Goal: Task Accomplishment & Management: Manage account settings

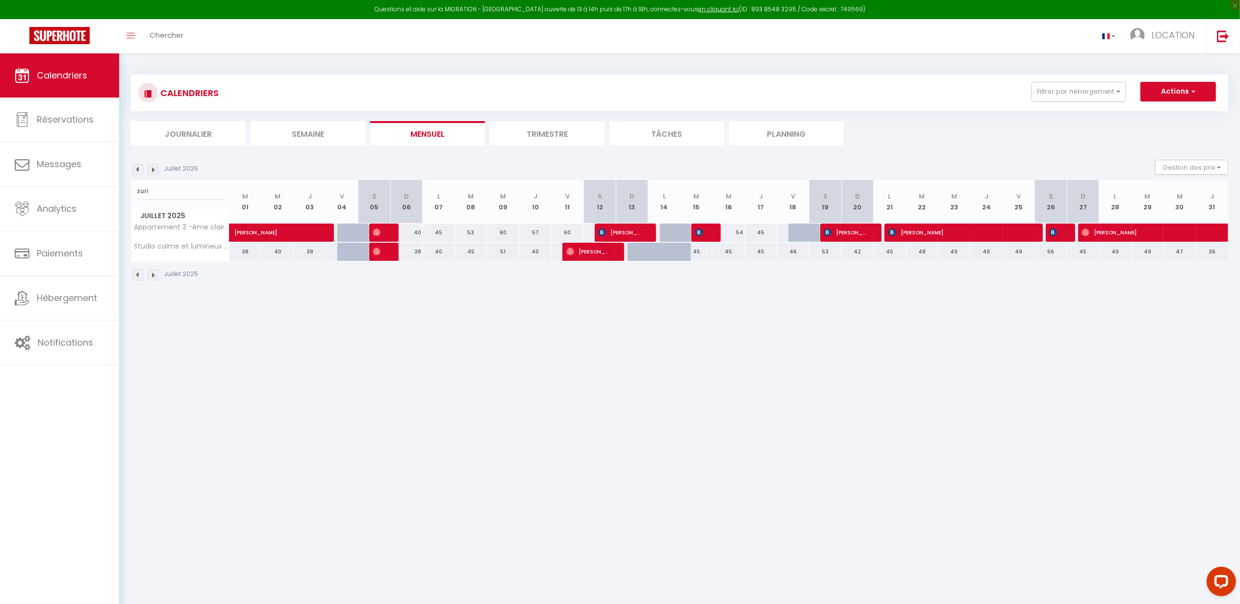
click at [328, 362] on body "Questions et aide sur la MIGRATION - [GEOGRAPHIC_DATA] ouverte de 13 à 14h puis…" at bounding box center [620, 355] width 1240 height 604
click at [201, 183] on input "zuri" at bounding box center [180, 191] width 87 height 18
type input "[PERSON_NAME]"
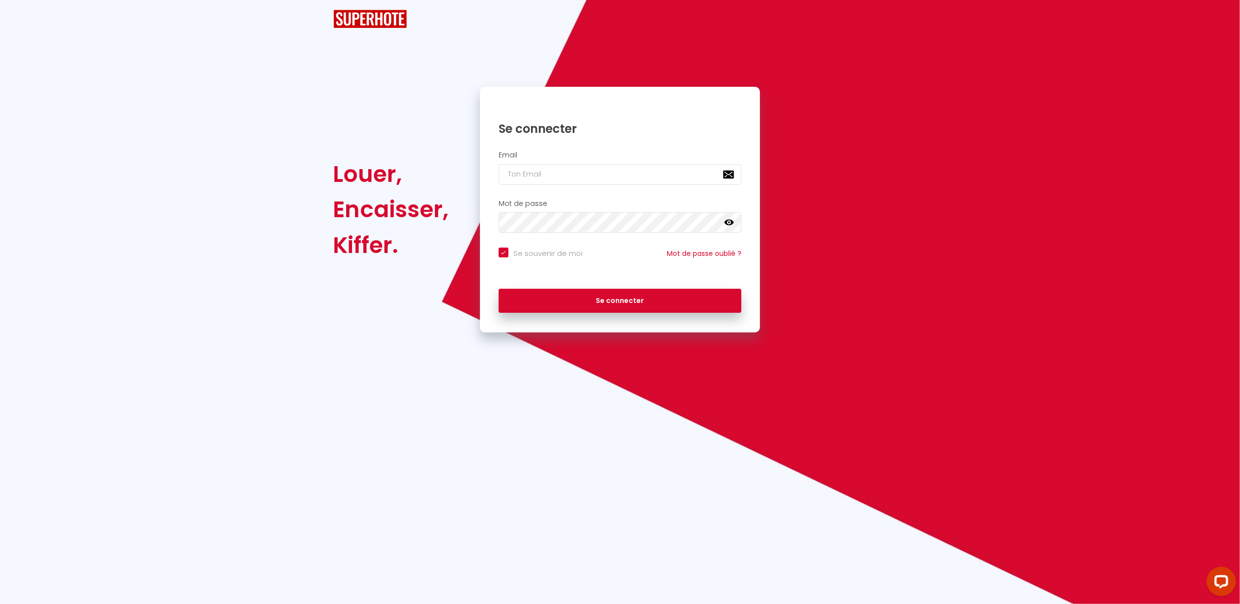
checkbox input "true"
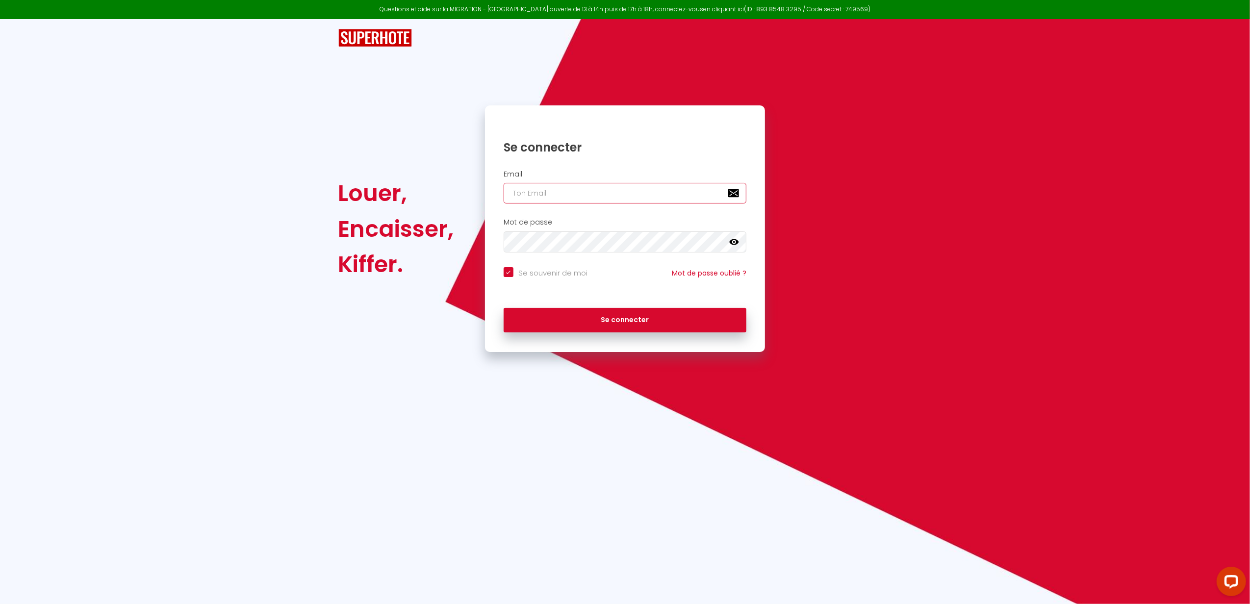
type input "[EMAIL_ADDRESS][DOMAIN_NAME]"
click at [605, 314] on button "Se connecter" at bounding box center [625, 320] width 243 height 25
checkbox input "true"
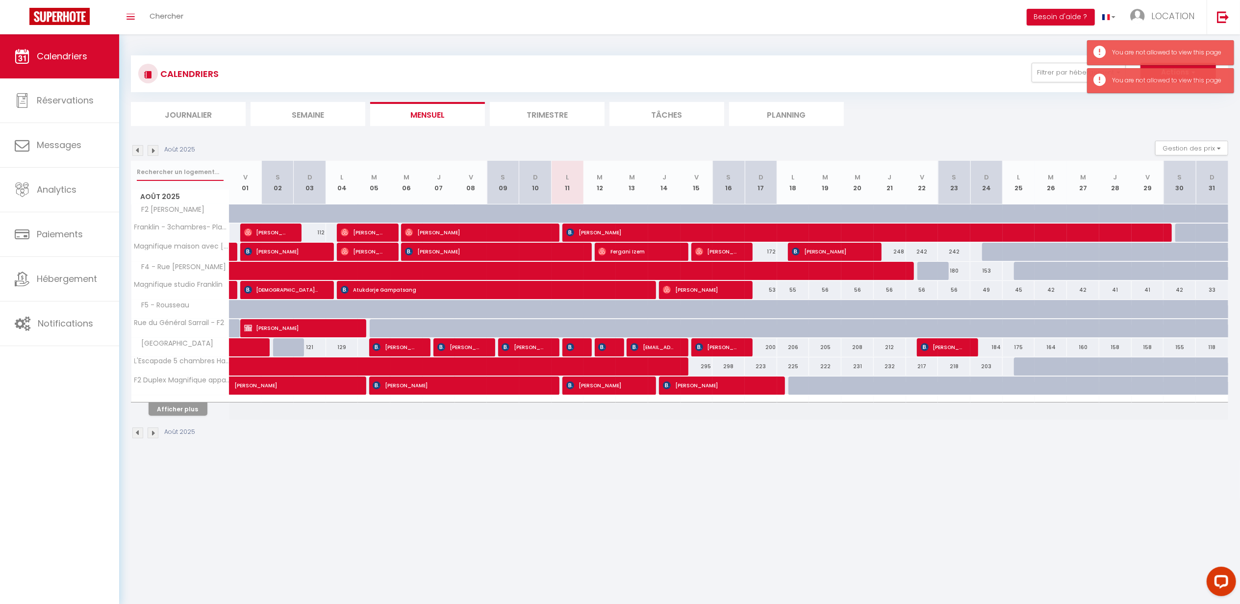
click at [185, 175] on input "text" at bounding box center [180, 172] width 87 height 18
type input "j"
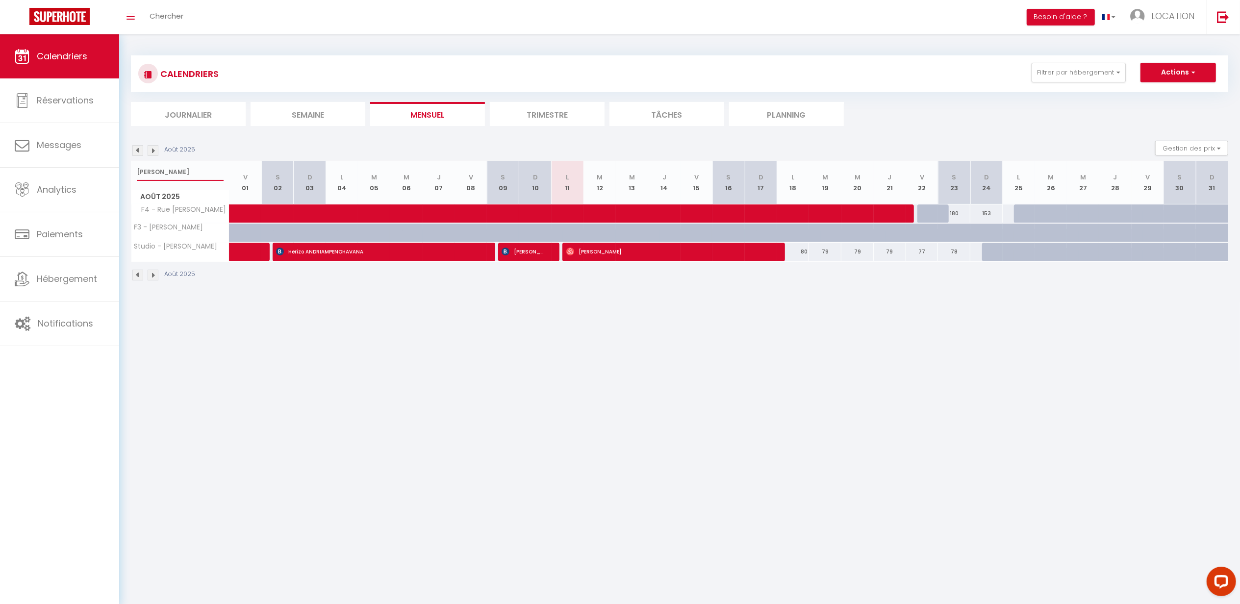
click at [186, 169] on input "[PERSON_NAME]" at bounding box center [180, 172] width 87 height 18
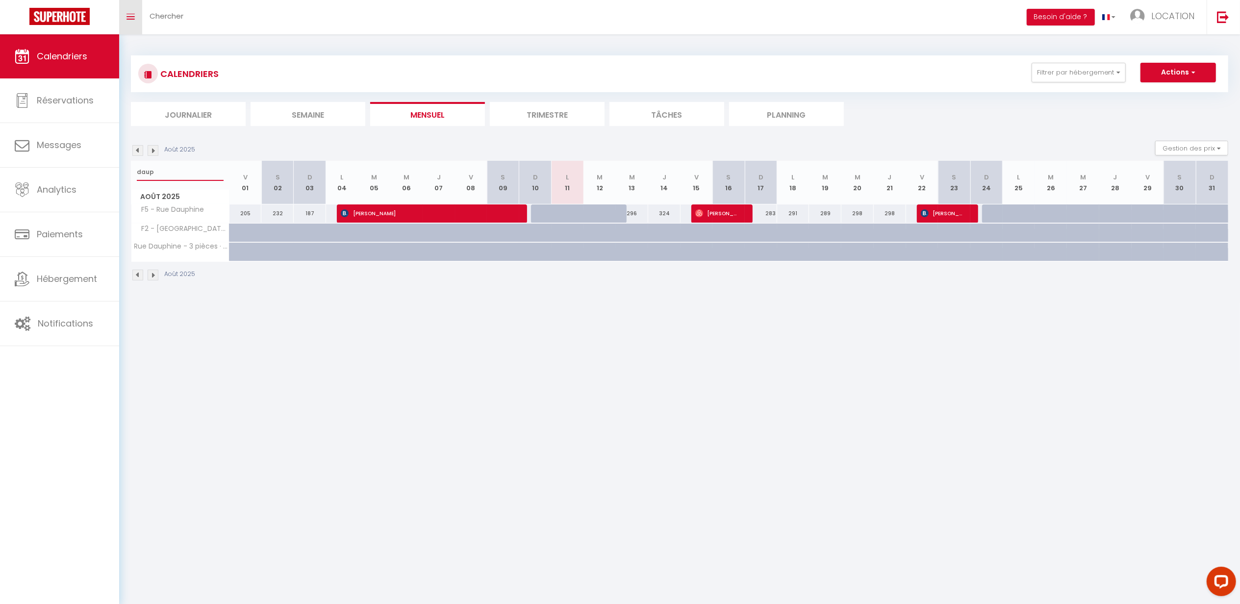
type input "daup"
drag, startPoint x: 160, startPoint y: 179, endPoint x: 95, endPoint y: 171, distance: 65.7
click at [95, 171] on div "Questions et aide sur la MIGRATION - [GEOGRAPHIC_DATA] ouverte de 13 à 14h puis…" at bounding box center [620, 168] width 1240 height 268
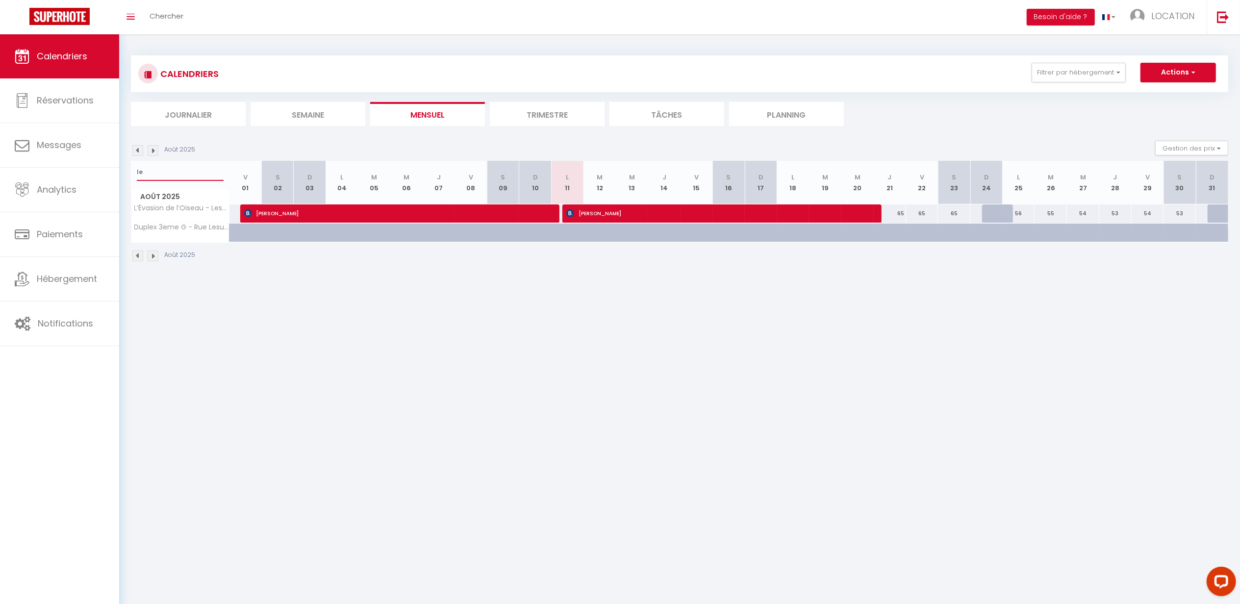
type input "l"
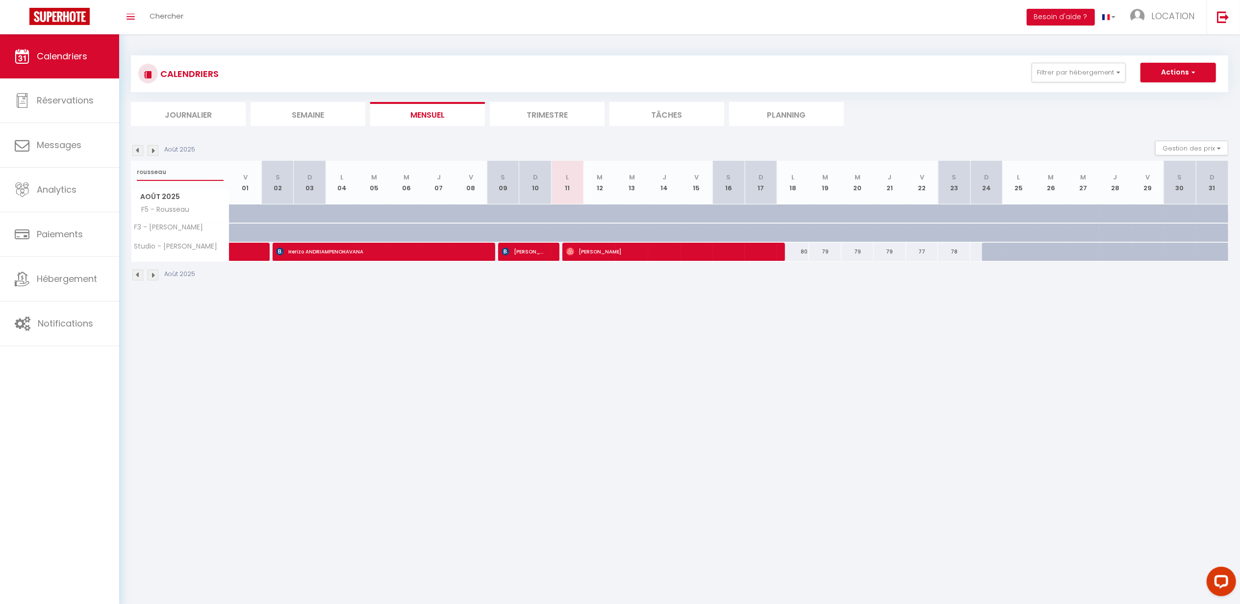
type input "rousseau"
click at [181, 242] on span "Studio - [PERSON_NAME]" at bounding box center [184, 243] width 90 height 12
drag, startPoint x: 172, startPoint y: 175, endPoint x: 95, endPoint y: 173, distance: 76.5
click at [95, 173] on div "Questions et aide sur la MIGRATION - [GEOGRAPHIC_DATA] ouverte de 13 à 14h puis…" at bounding box center [620, 168] width 1240 height 268
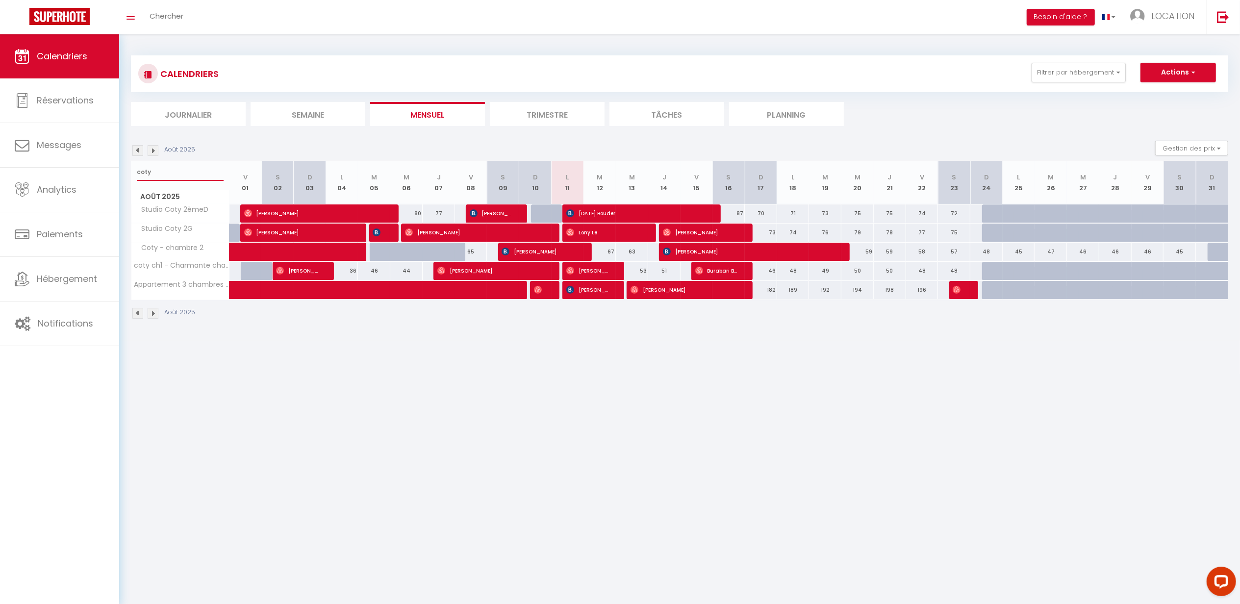
click at [137, 170] on input "coty" at bounding box center [180, 172] width 87 height 18
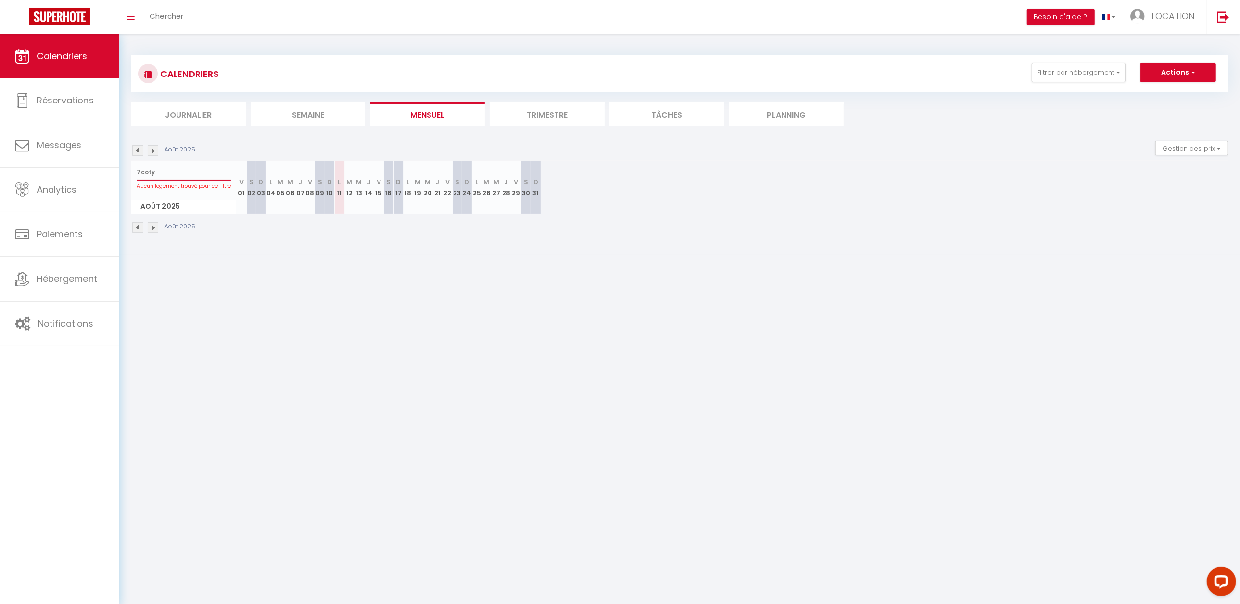
type input "7 coty"
drag, startPoint x: 165, startPoint y: 169, endPoint x: 134, endPoint y: 177, distance: 31.8
click at [134, 177] on div "7 coty Aucun logement trouvé pour ce filtre" at bounding box center [183, 177] width 105 height 32
type input "impasse"
drag, startPoint x: 188, startPoint y: 171, endPoint x: 122, endPoint y: 177, distance: 66.4
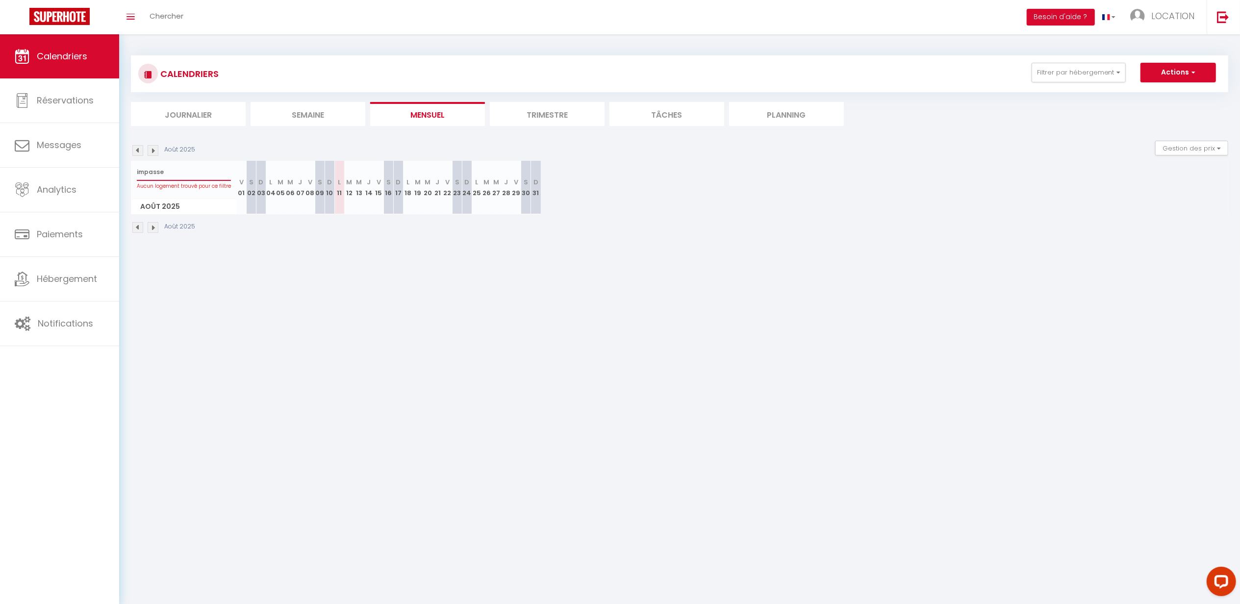
click at [122, 177] on div "CALENDRIERS Filtrer par hébergement Effacer Sauvegarder Actions Nouvelle réserv…" at bounding box center [679, 144] width 1121 height 221
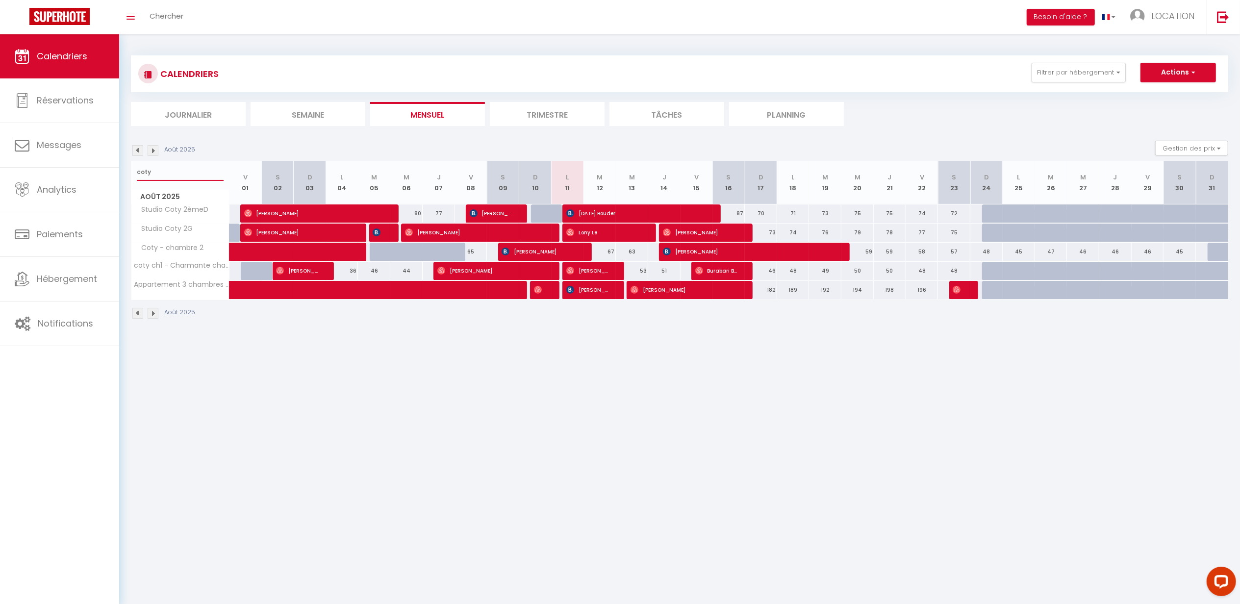
type input "coty"
click at [53, 290] on link "Hébergement" at bounding box center [59, 279] width 119 height 44
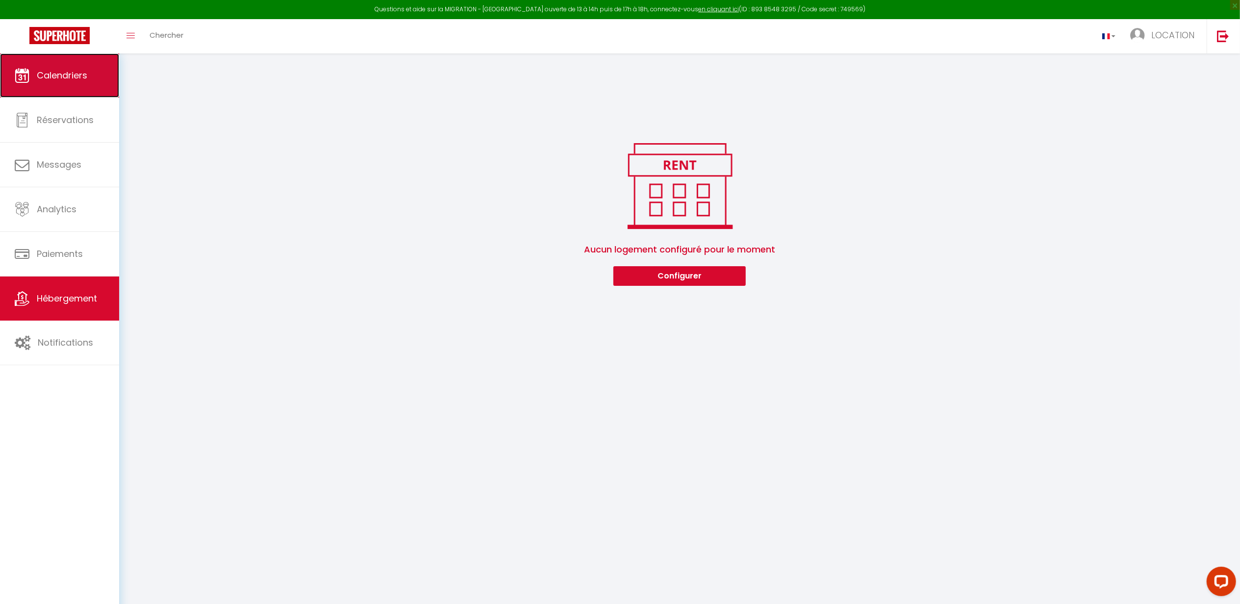
click at [37, 69] on span "Calendriers" at bounding box center [62, 75] width 51 height 12
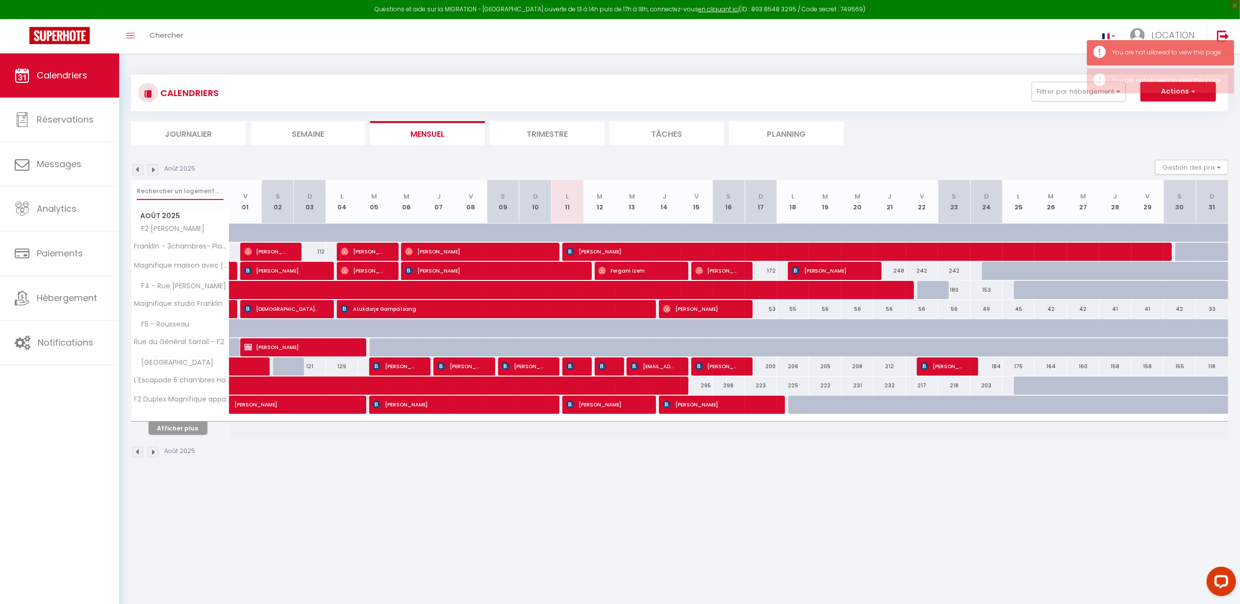
click at [179, 191] on input "text" at bounding box center [180, 191] width 87 height 18
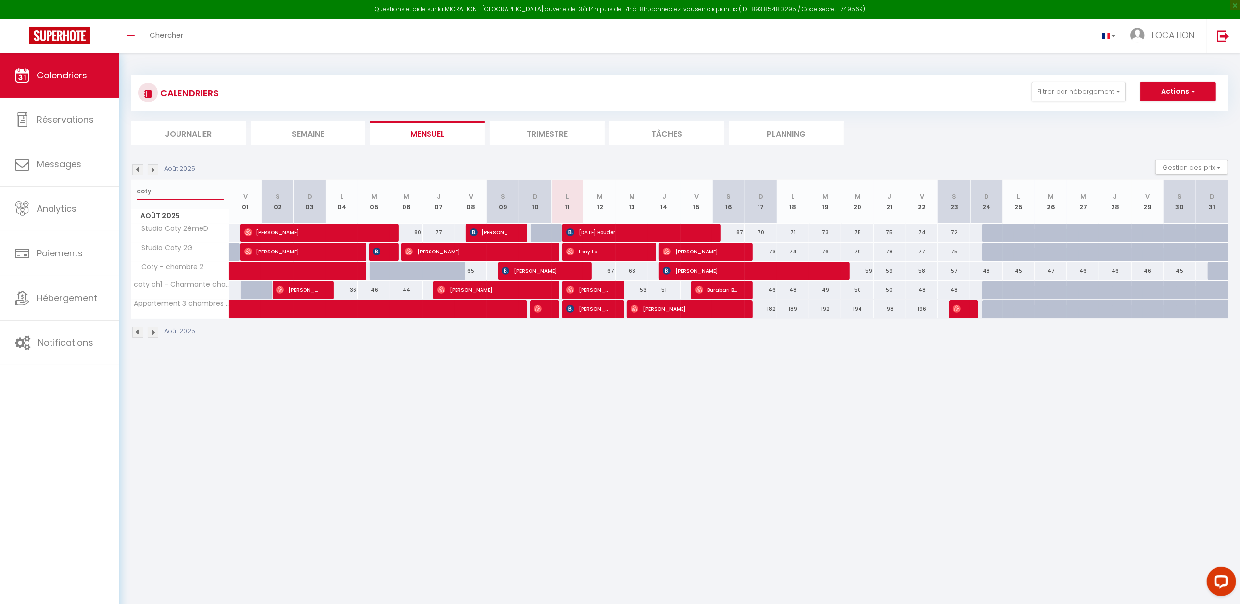
type input "coty"
click at [182, 249] on span "Studio Coty 2G" at bounding box center [164, 248] width 63 height 11
drag, startPoint x: 161, startPoint y: 191, endPoint x: 121, endPoint y: 192, distance: 40.2
click at [121, 192] on div "CALENDRIERS Filtrer par hébergement Effacer Sauvegarder Actions Nouvelle réserv…" at bounding box center [679, 206] width 1121 height 307
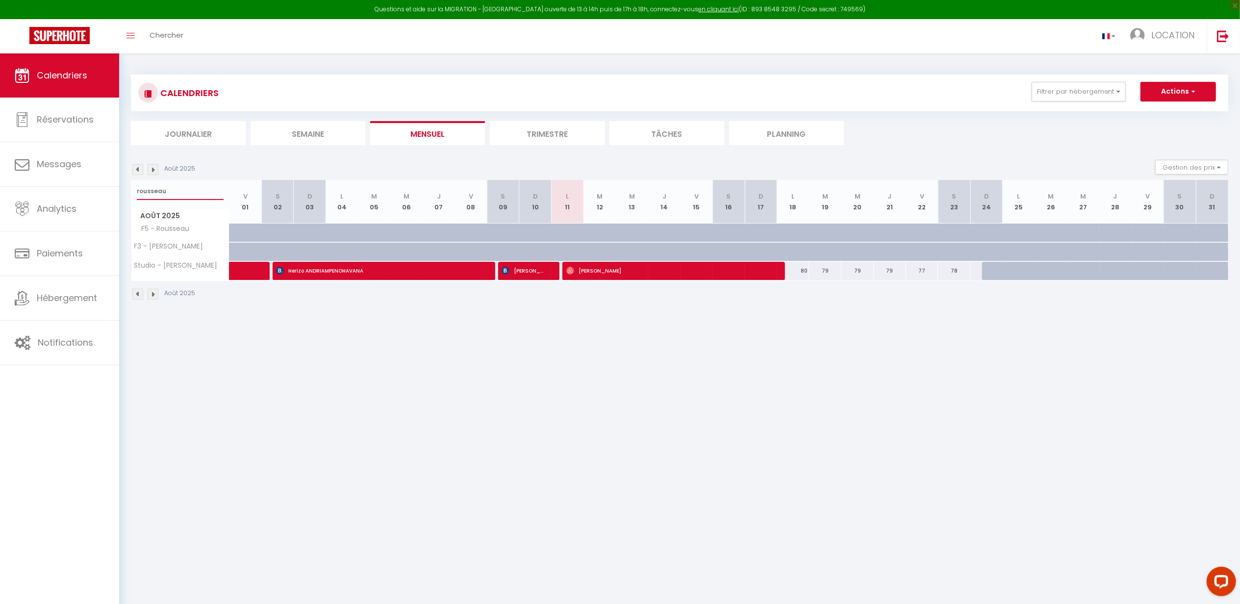
type input "rousseau"
click at [73, 112] on link "Réservations" at bounding box center [59, 120] width 119 height 44
select select "not_cancelled"
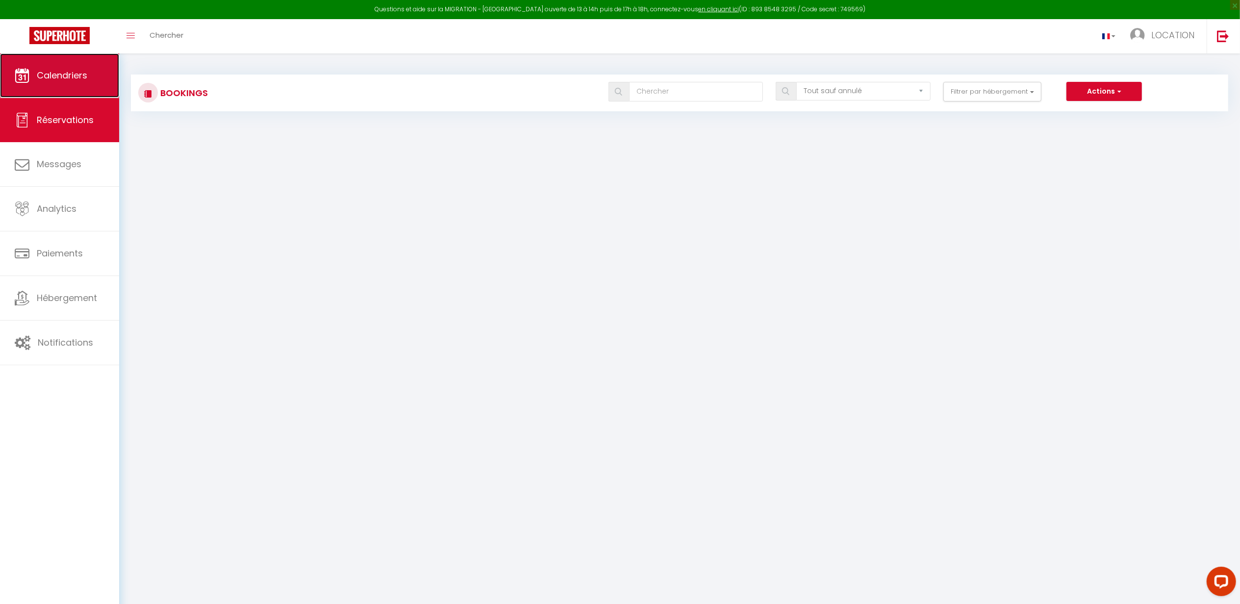
click at [73, 78] on span "Calendriers" at bounding box center [62, 75] width 51 height 12
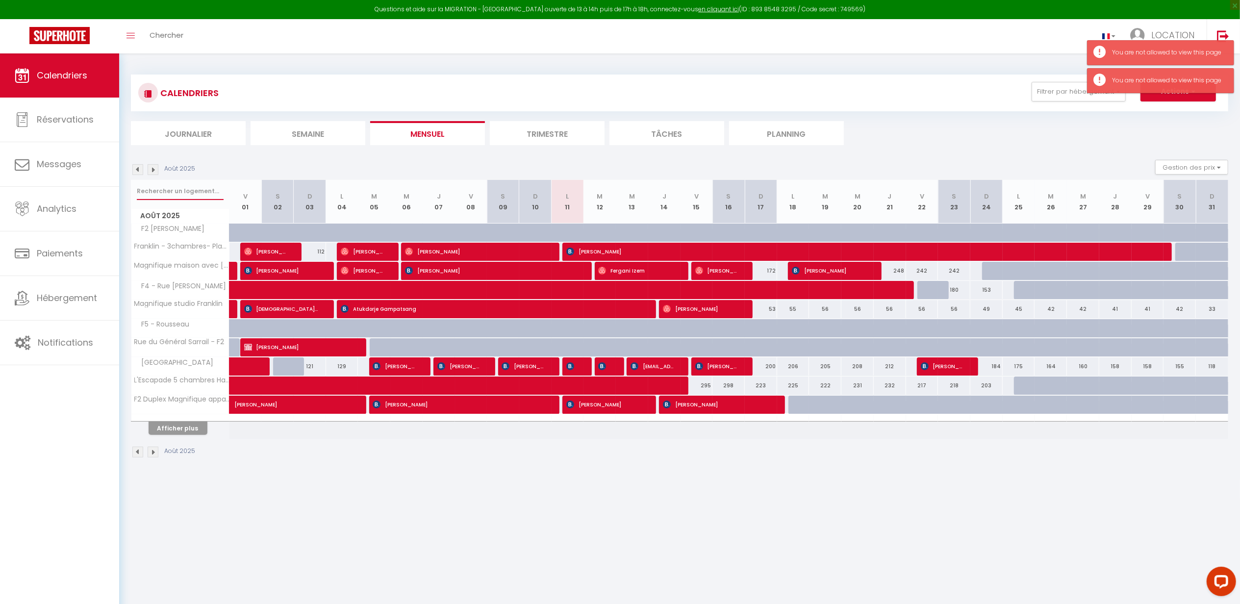
click at [205, 196] on input "text" at bounding box center [180, 191] width 87 height 18
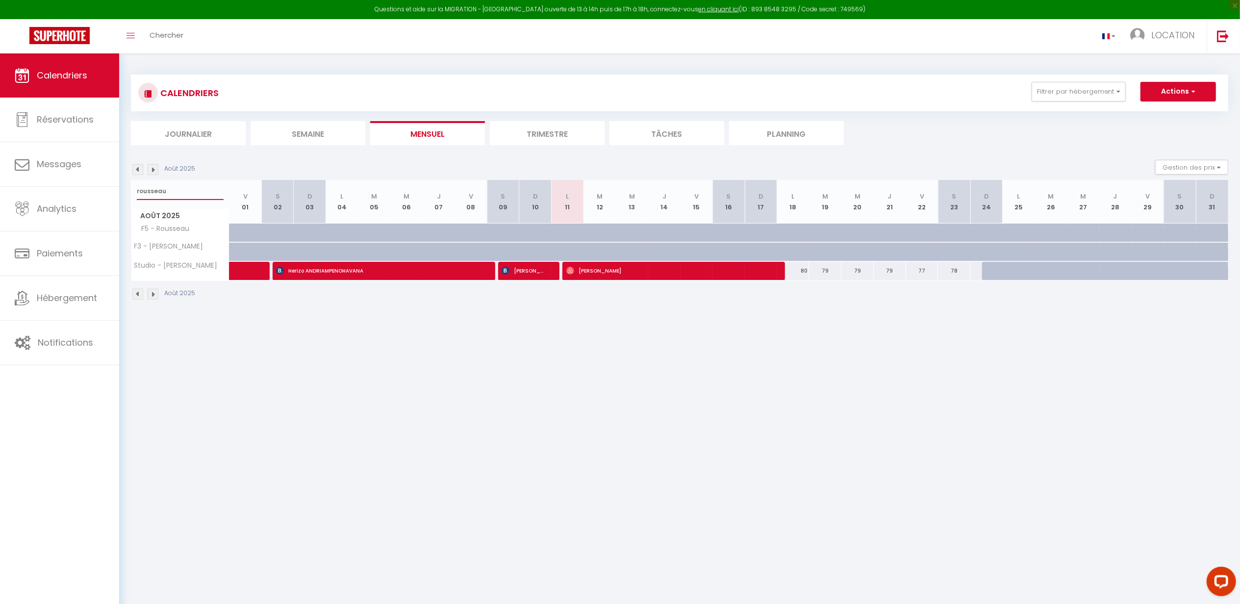
type input "rousseau"
click at [537, 269] on span "[PERSON_NAME]" at bounding box center [523, 270] width 43 height 19
select select "OK"
select select "KO"
select select "0"
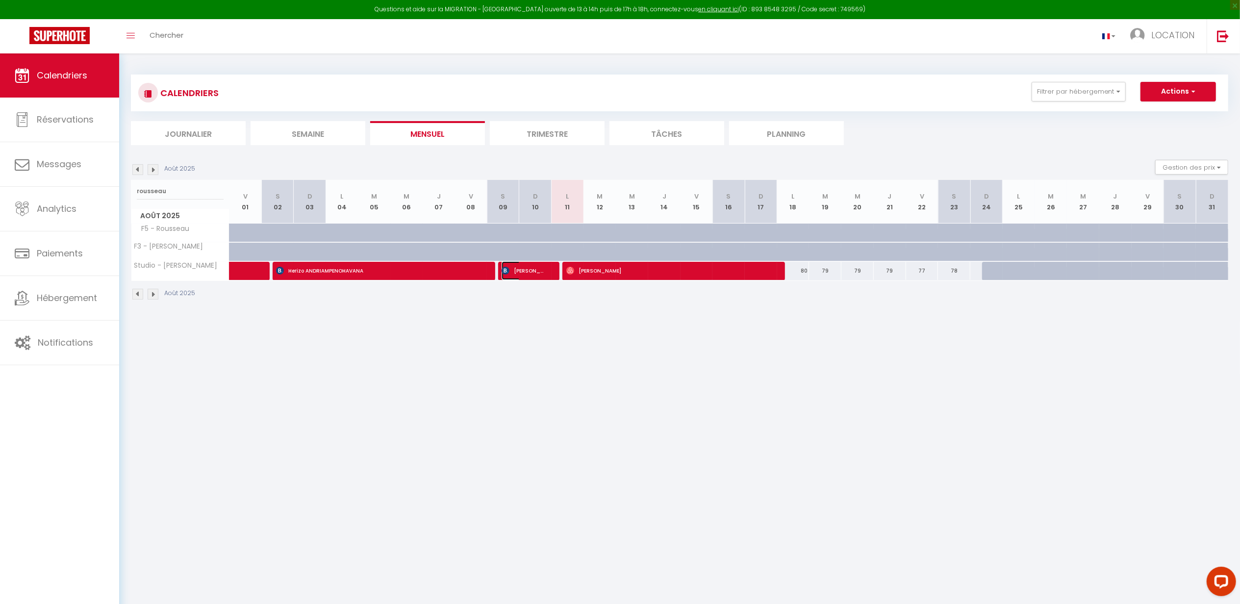
select select "0"
select select "1"
select select
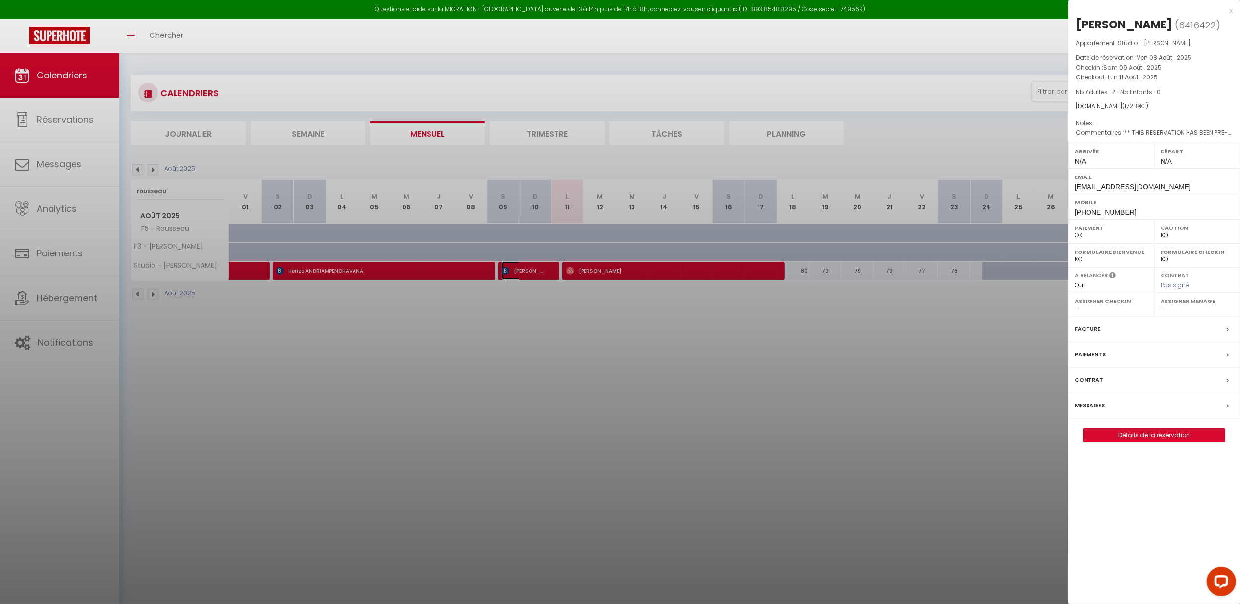
select select "28786"
click at [1160, 412] on div "Messages" at bounding box center [1155, 406] width 172 height 26
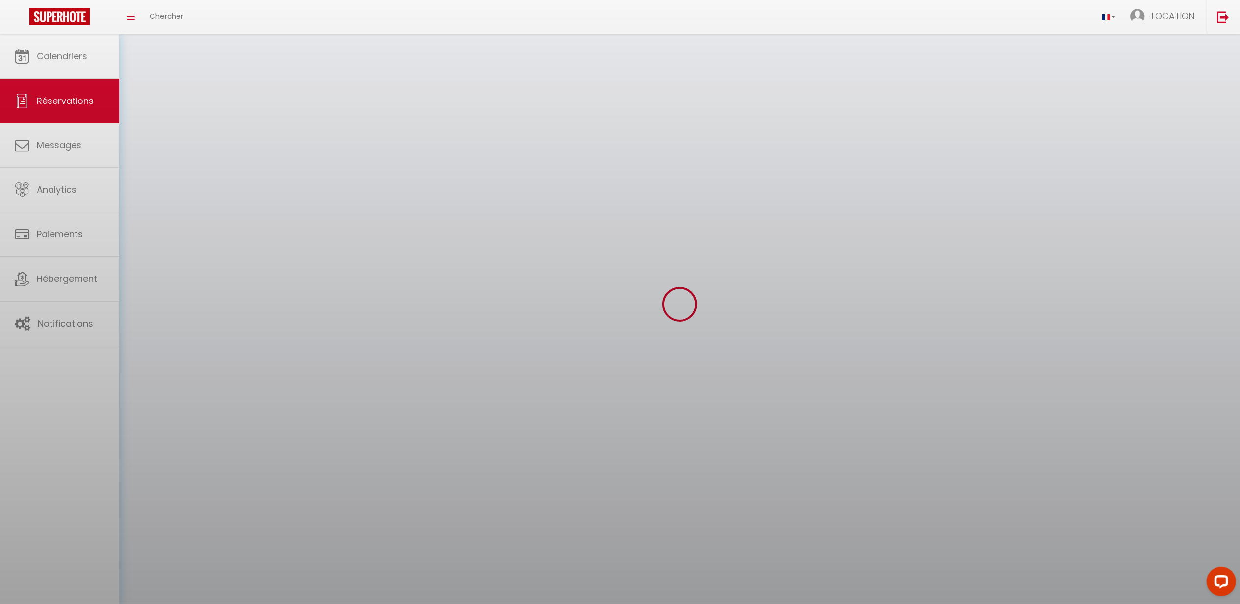
select select "not_cancelled"
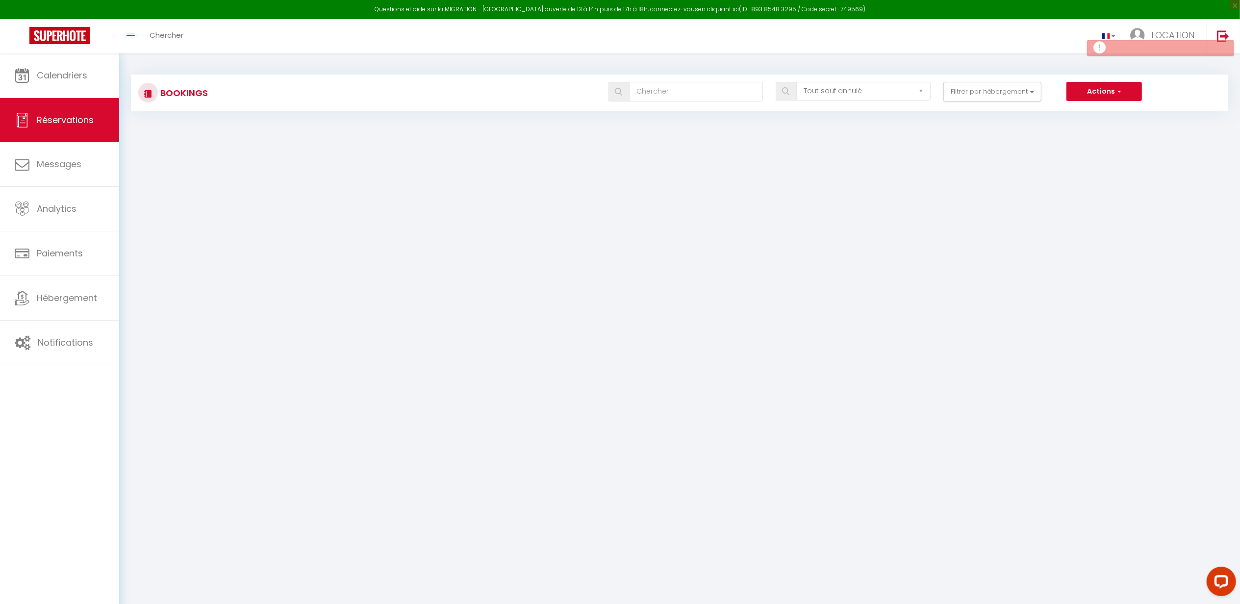
click at [792, 364] on body "Questions et aide sur la MIGRATION - [GEOGRAPHIC_DATA] ouverte de 13 à 14h puis…" at bounding box center [620, 355] width 1240 height 604
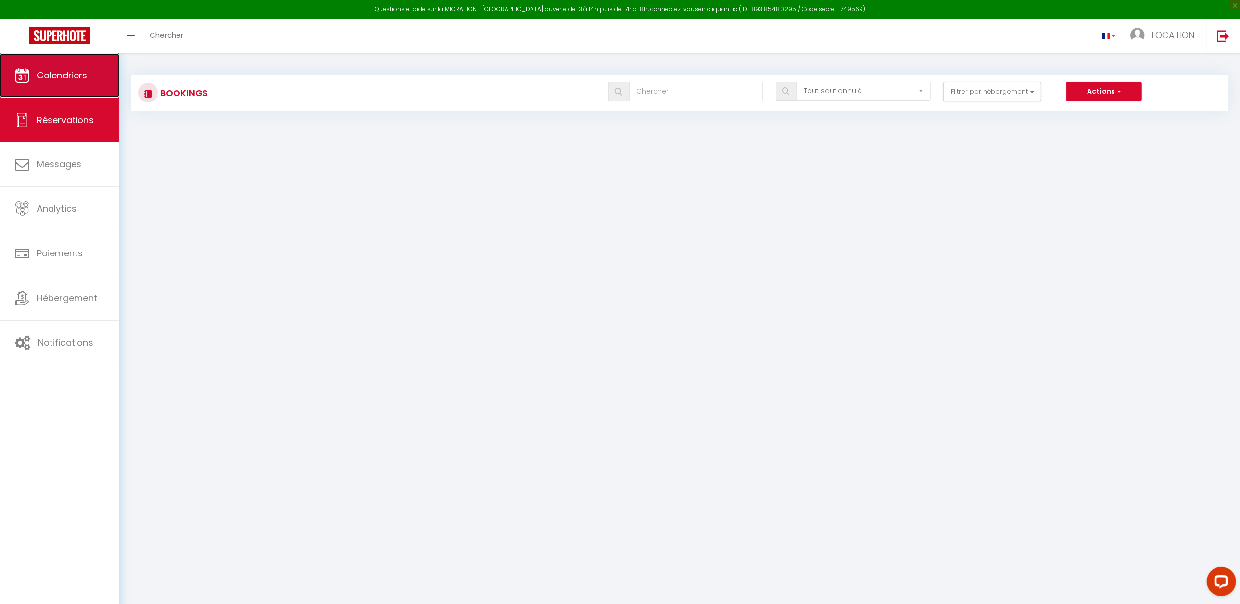
click at [34, 69] on link "Calendriers" at bounding box center [59, 75] width 119 height 44
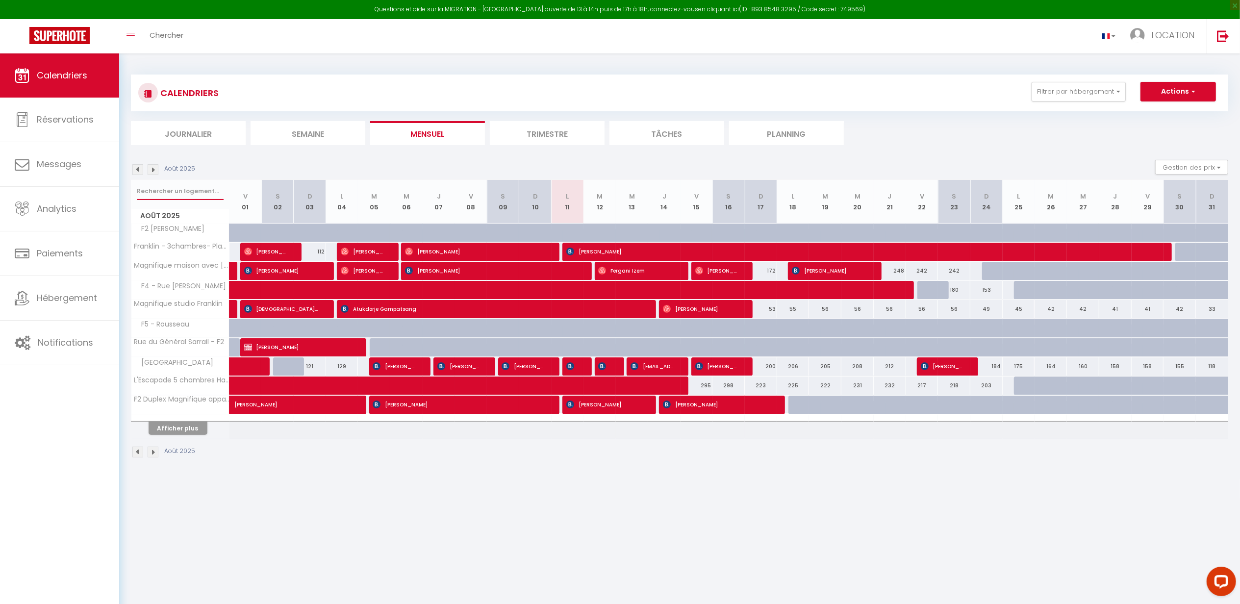
click at [162, 190] on input "text" at bounding box center [180, 191] width 87 height 18
type input "coty"
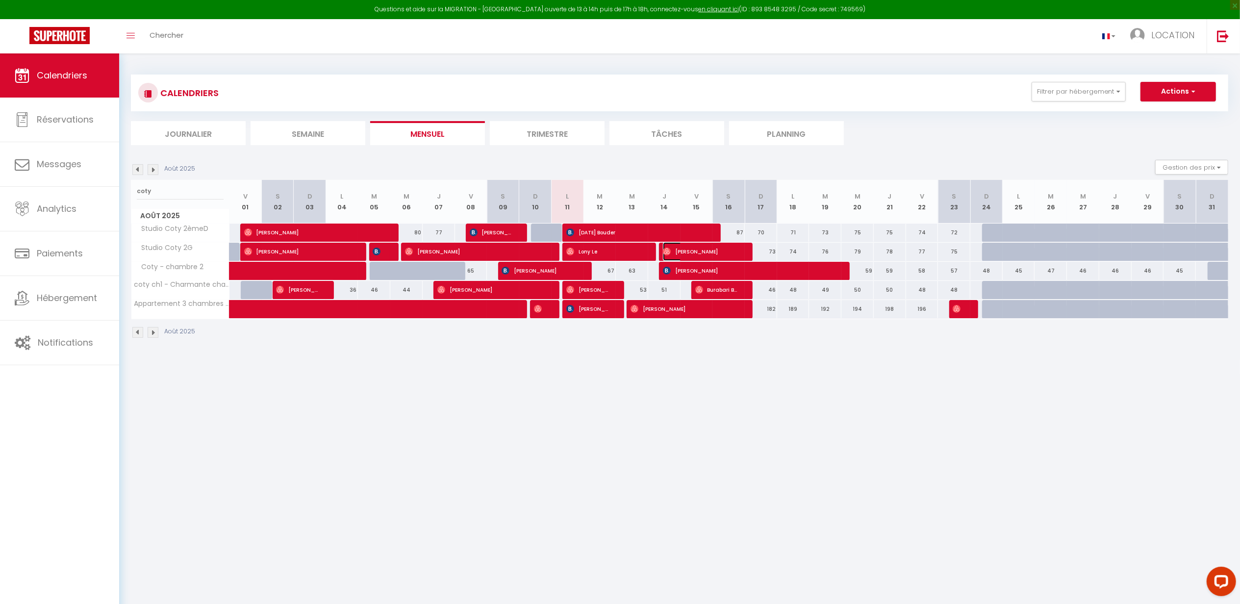
click at [713, 252] on span "[PERSON_NAME]" at bounding box center [701, 251] width 76 height 19
select select "OK"
select select "0"
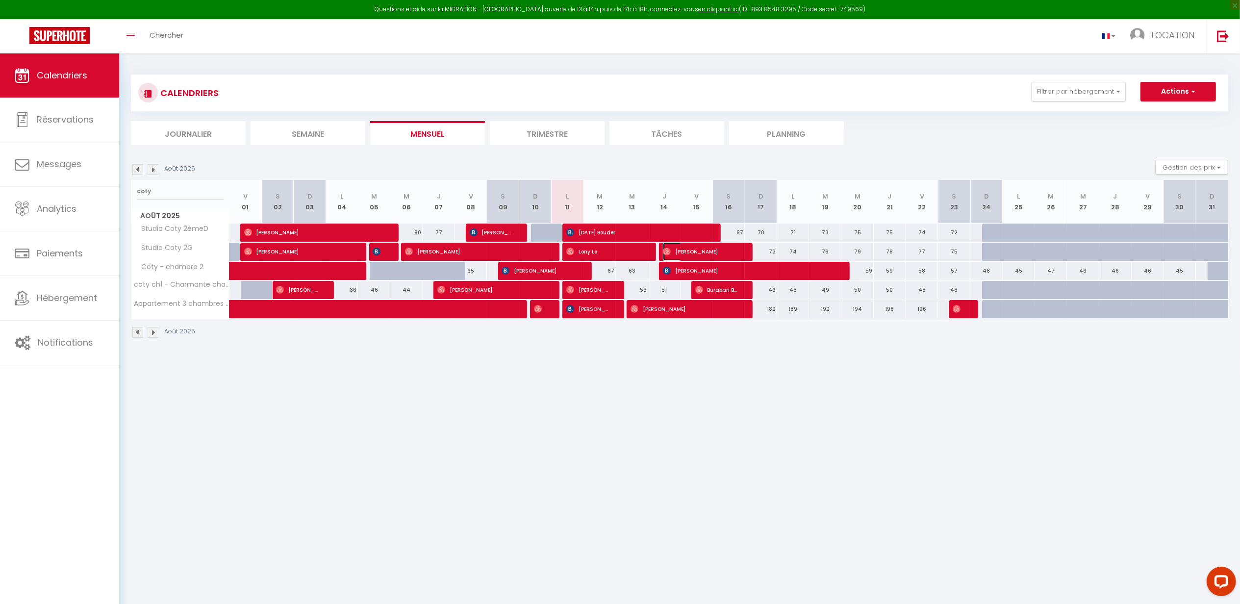
select select "1"
select select
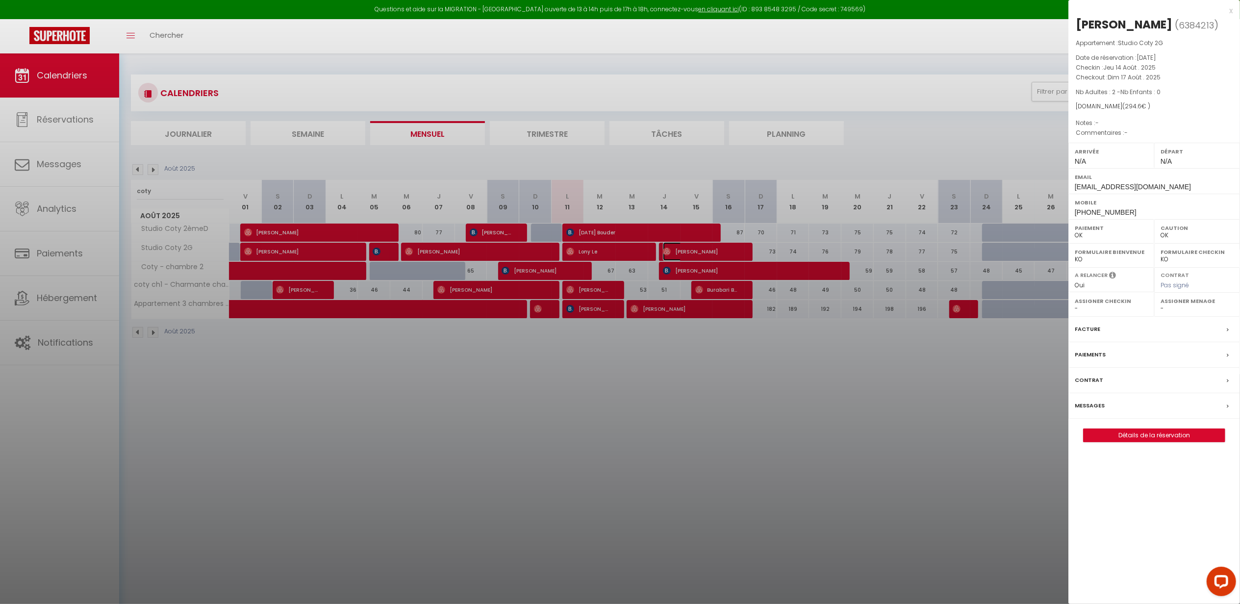
select select "28786"
click at [1231, 11] on div "x" at bounding box center [1151, 11] width 164 height 12
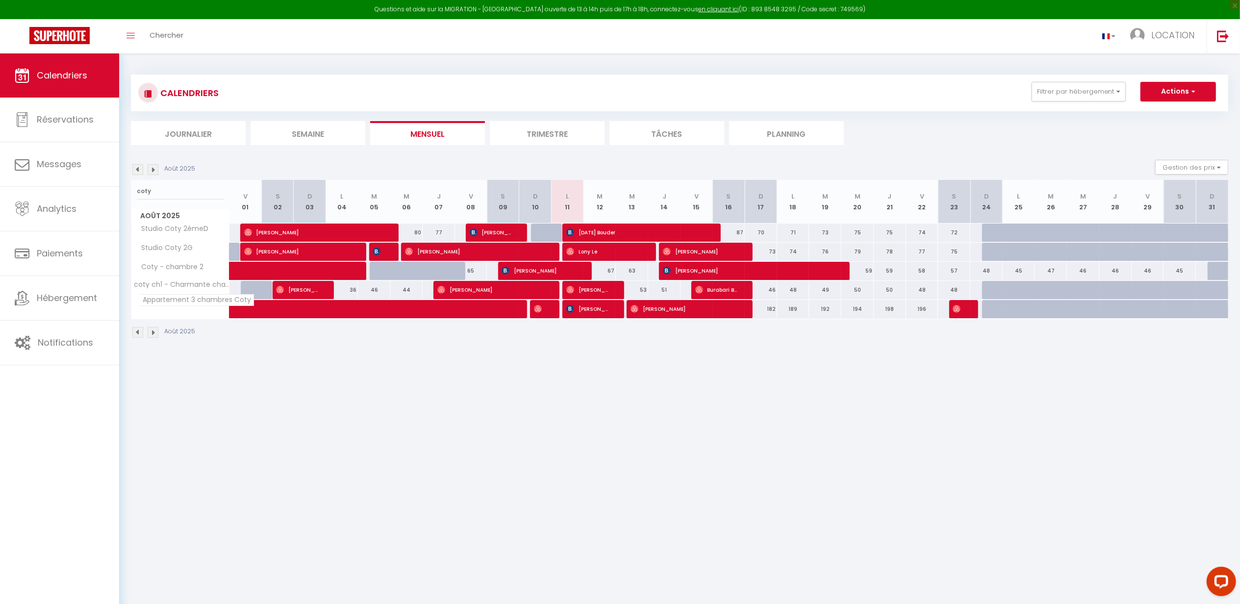
click at [180, 305] on span "Appartement 3 chambres Coty" at bounding box center [196, 300] width 115 height 12
click at [62, 291] on link "Hébergement" at bounding box center [59, 298] width 119 height 44
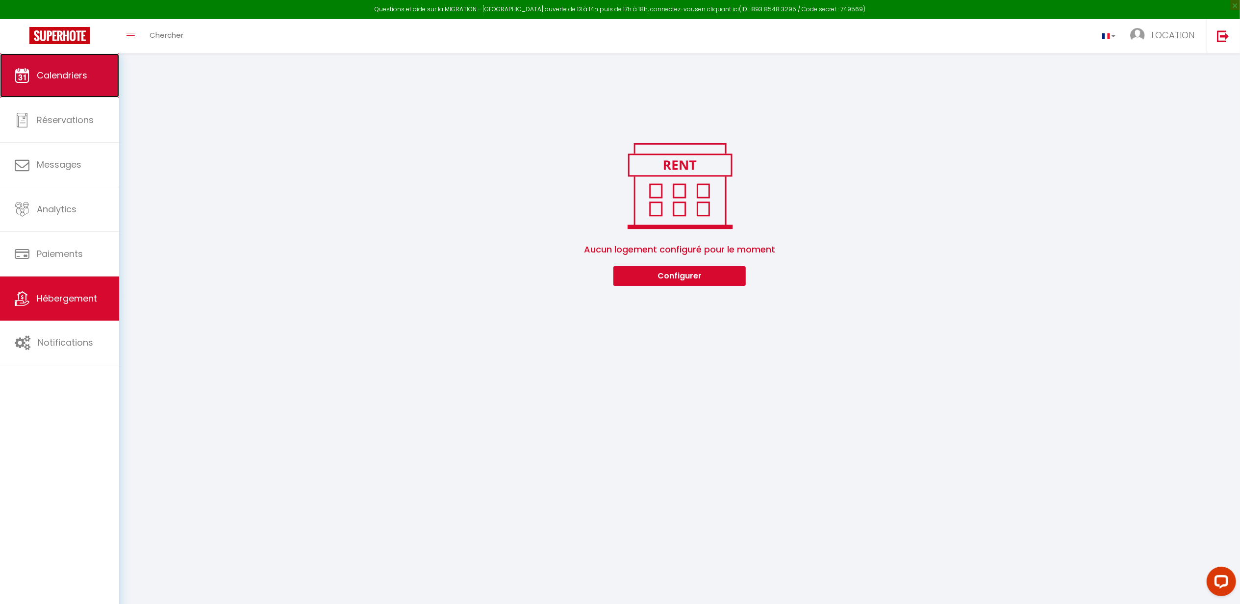
click at [38, 78] on span "Calendriers" at bounding box center [62, 75] width 51 height 12
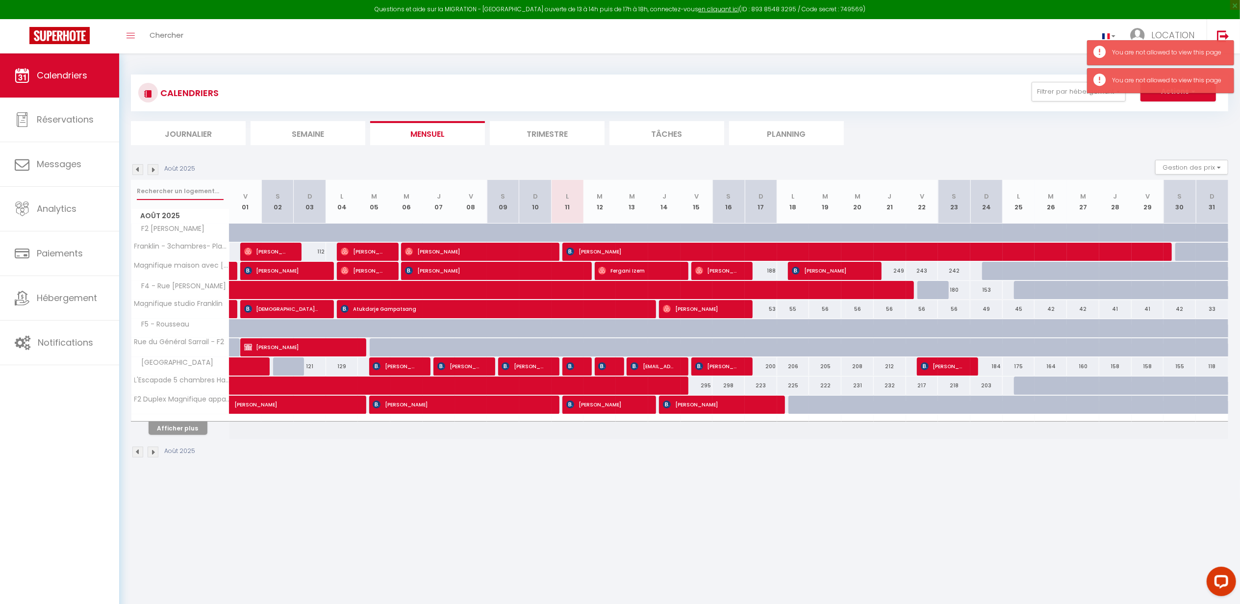
click at [184, 192] on input "text" at bounding box center [180, 191] width 87 height 18
type input "coty"
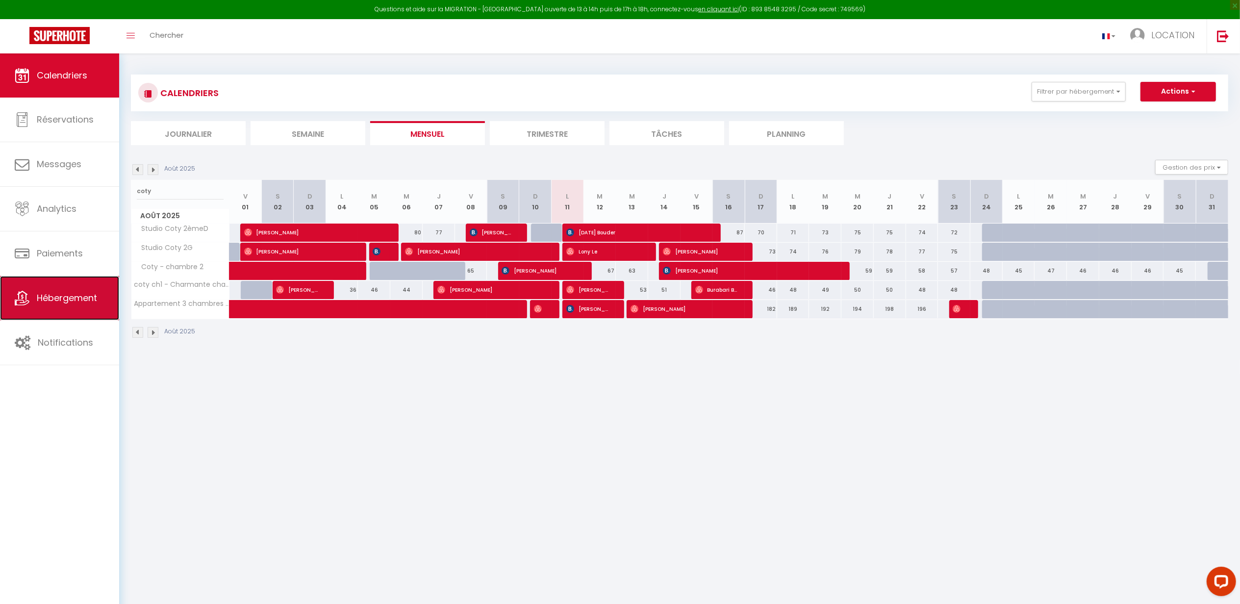
click at [59, 293] on span "Hébergement" at bounding box center [67, 298] width 60 height 12
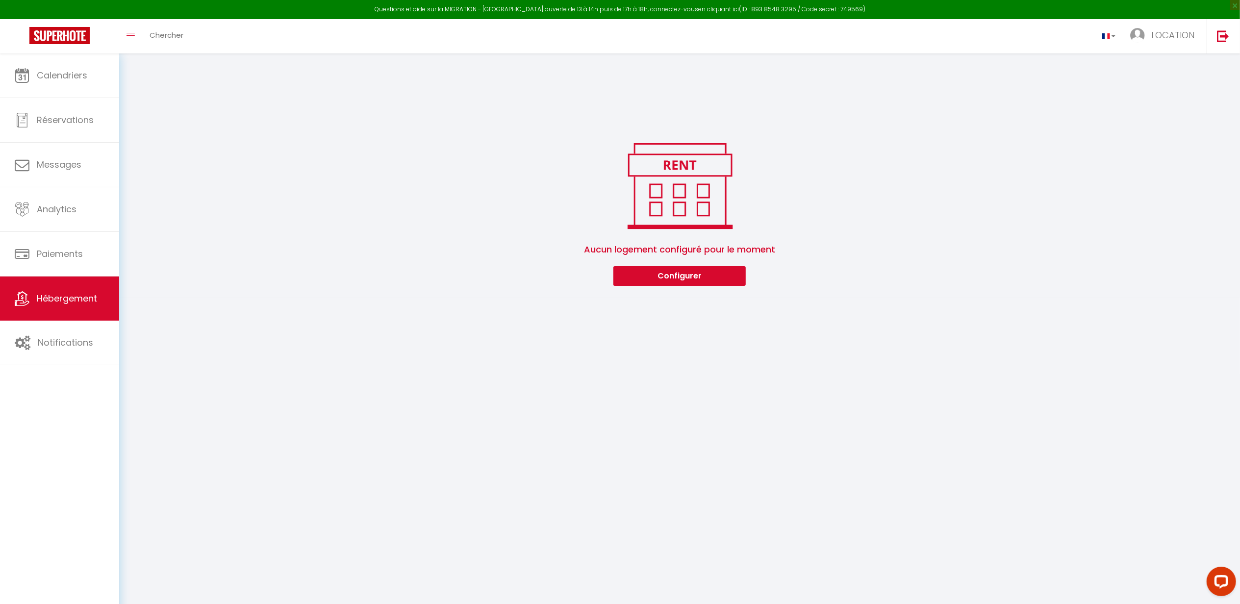
click at [668, 265] on span "Aucun logement configuré pour le moment" at bounding box center [680, 249] width 1098 height 33
click at [683, 275] on button "Configurer" at bounding box center [680, 276] width 132 height 20
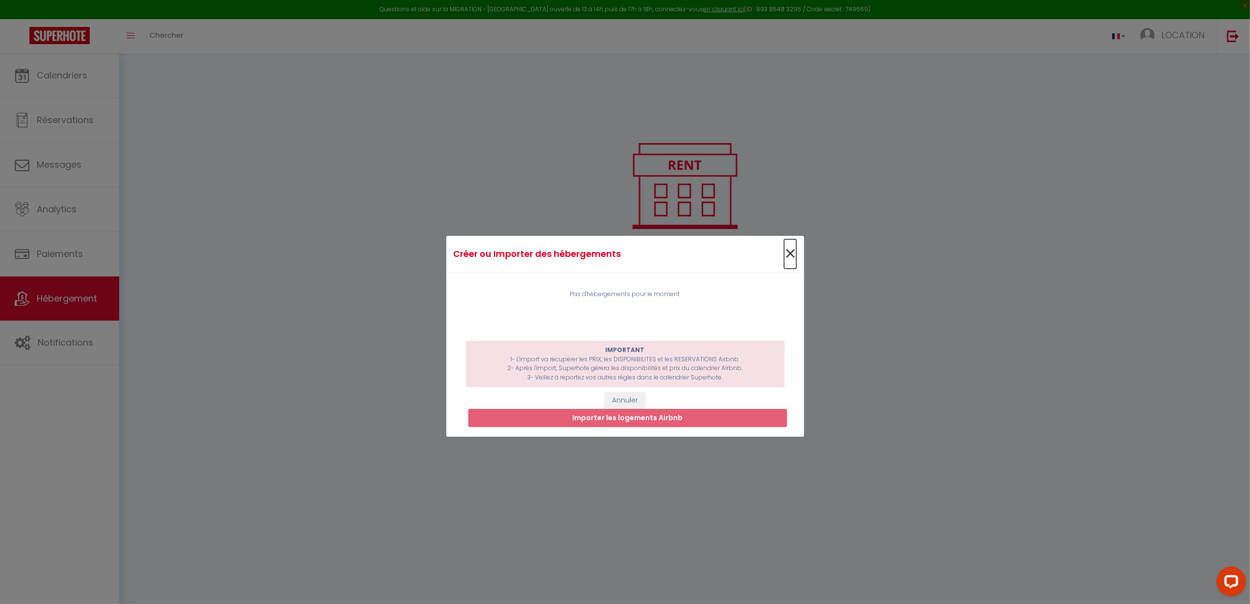
click at [788, 249] on span "×" at bounding box center [790, 253] width 12 height 29
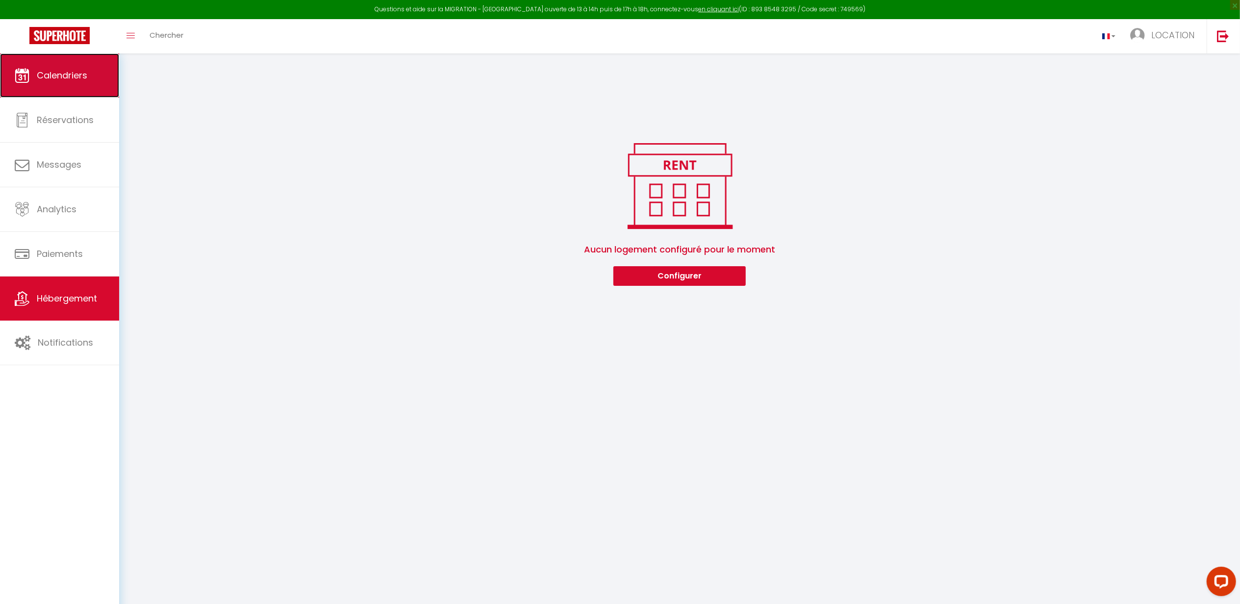
click at [75, 64] on link "Calendriers" at bounding box center [59, 75] width 119 height 44
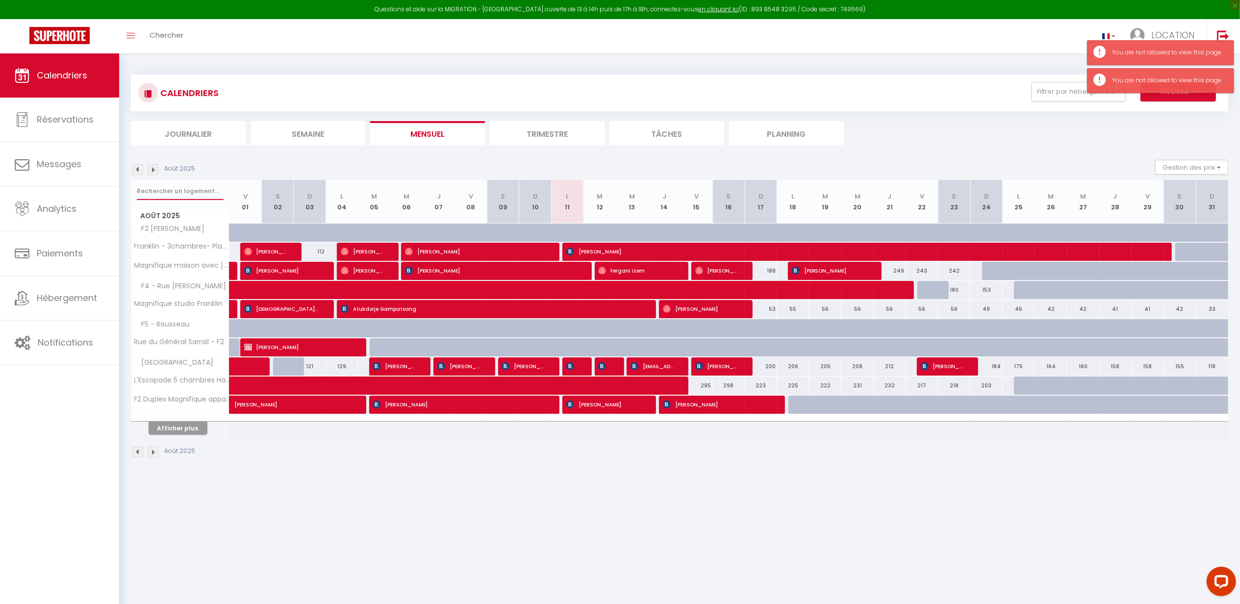
click at [194, 198] on input "text" at bounding box center [180, 191] width 87 height 18
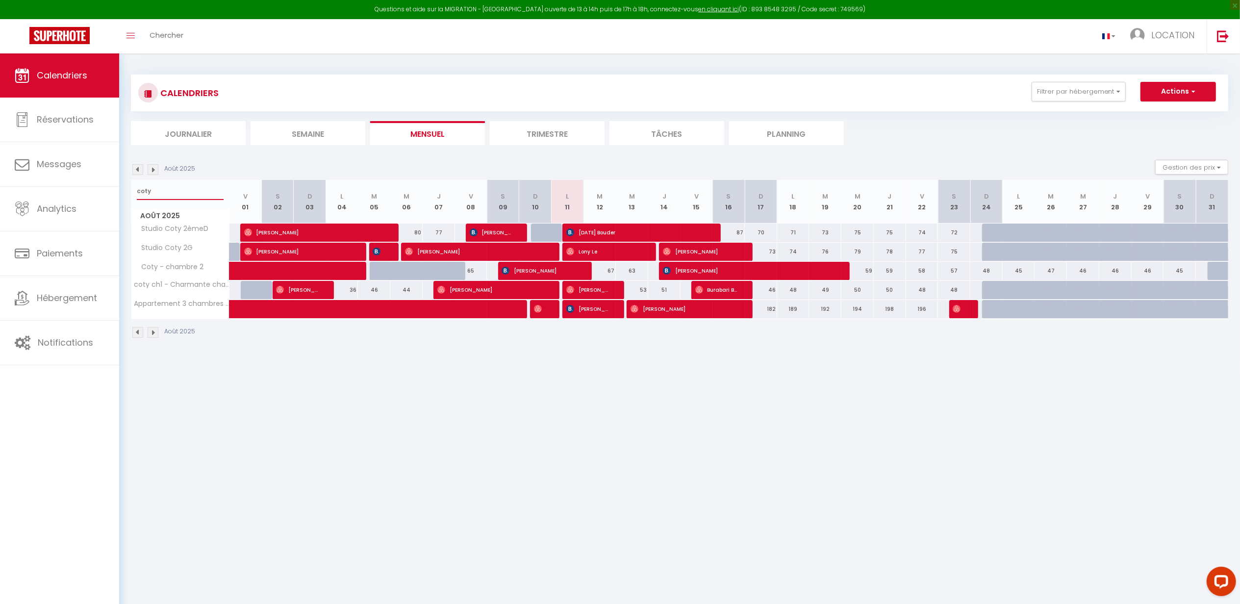
type input "coty"
click at [828, 289] on div "49" at bounding box center [825, 290] width 32 height 18
type input "49"
select select "1"
type input "[DATE]"
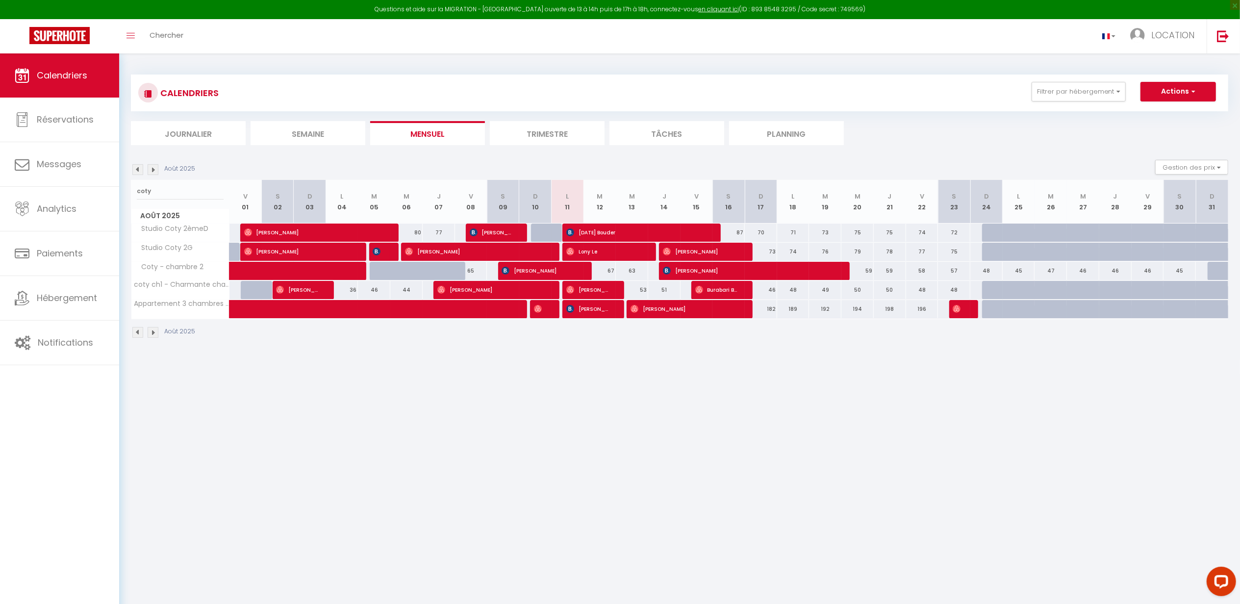
type input "Mer 20 Août 2025"
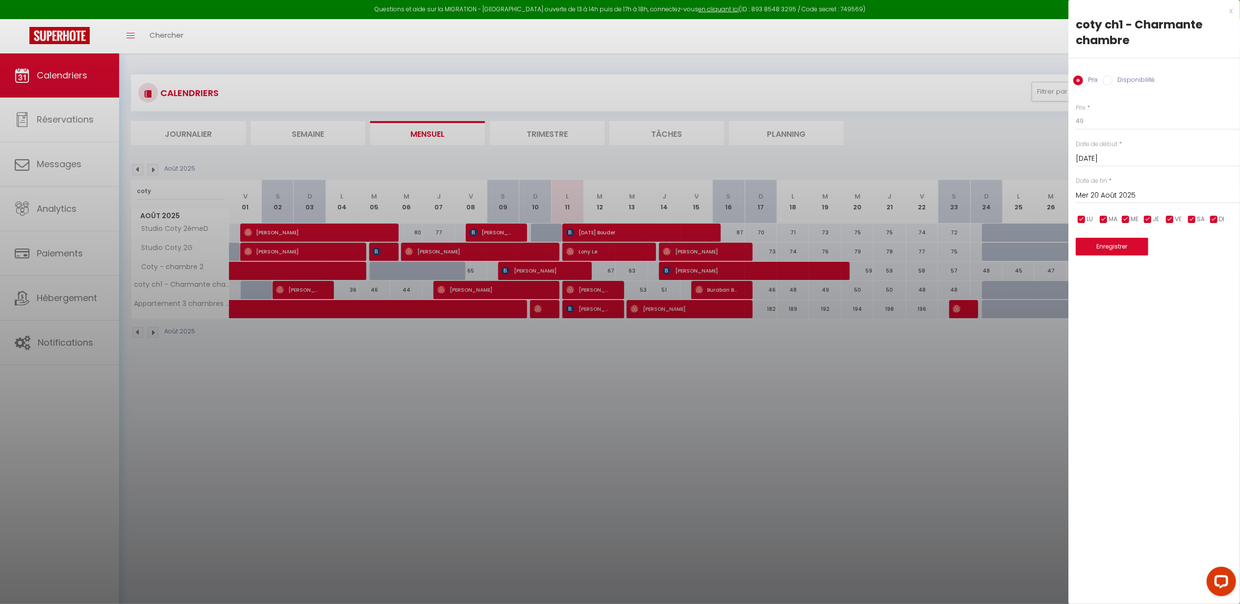
click at [1110, 77] on input "Disponibilité" at bounding box center [1108, 81] width 10 height 10
radio input "true"
radio input "false"
click at [1132, 195] on input "Mer 20 Août 2025" at bounding box center [1158, 196] width 164 height 13
click at [1109, 332] on span "25" at bounding box center [1108, 331] width 21 height 20
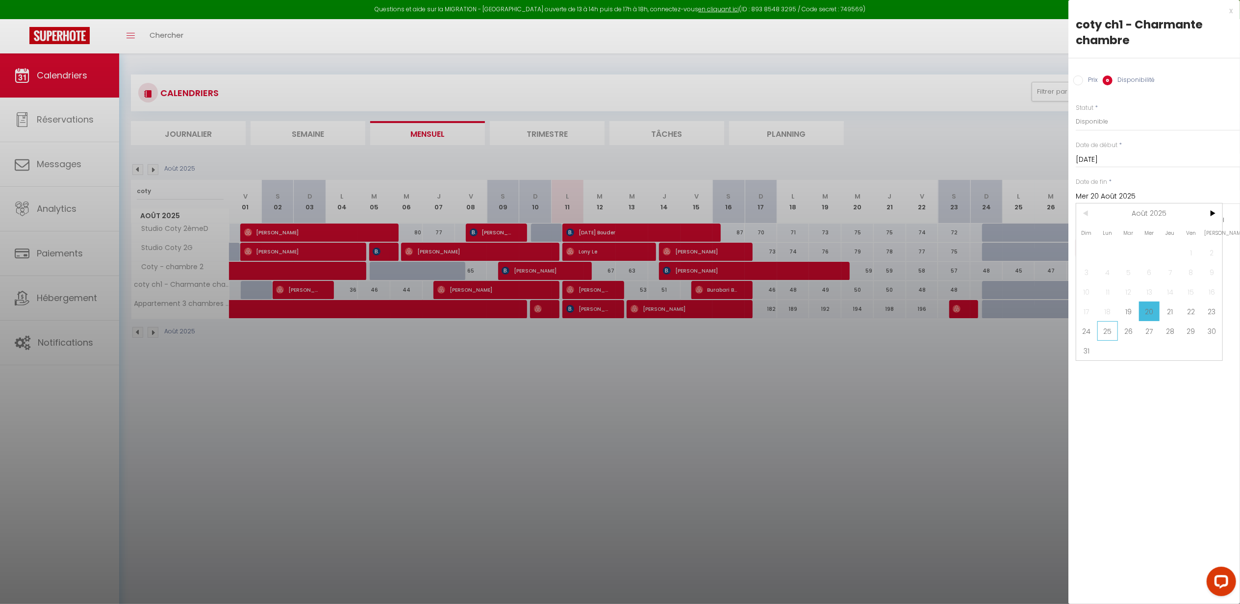
type input "Lun 25 Août 2025"
click at [1113, 253] on button "Enregistrer" at bounding box center [1112, 248] width 73 height 18
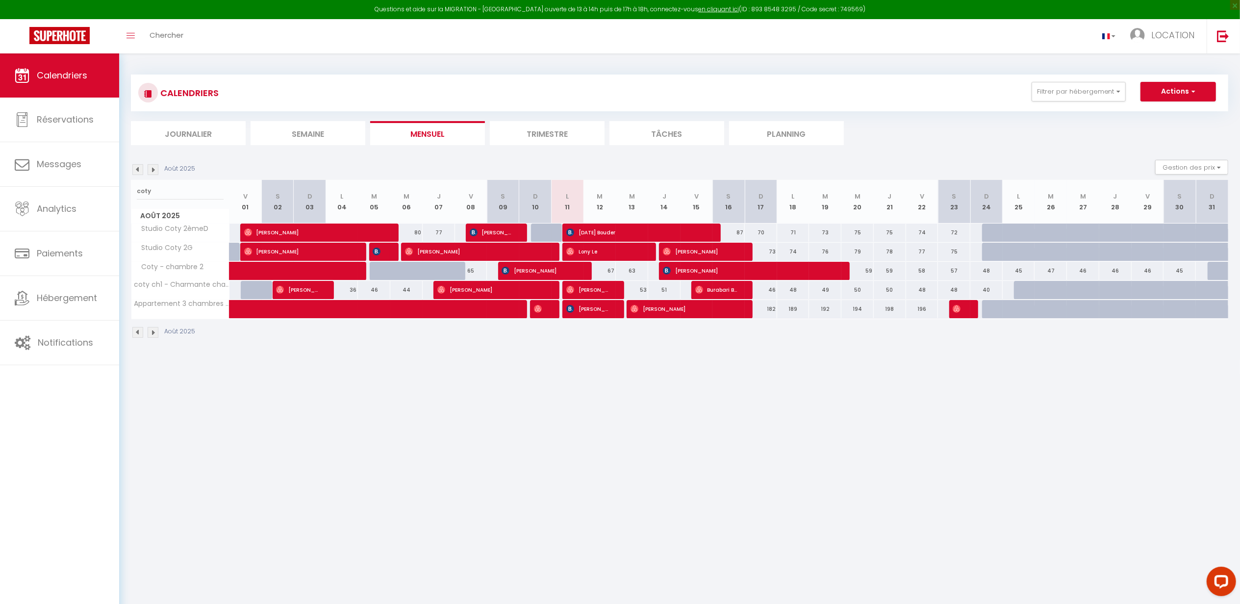
click at [799, 288] on div "48" at bounding box center [793, 290] width 32 height 18
select select "1"
type input "Lun 18 Août 2025"
type input "[DATE]"
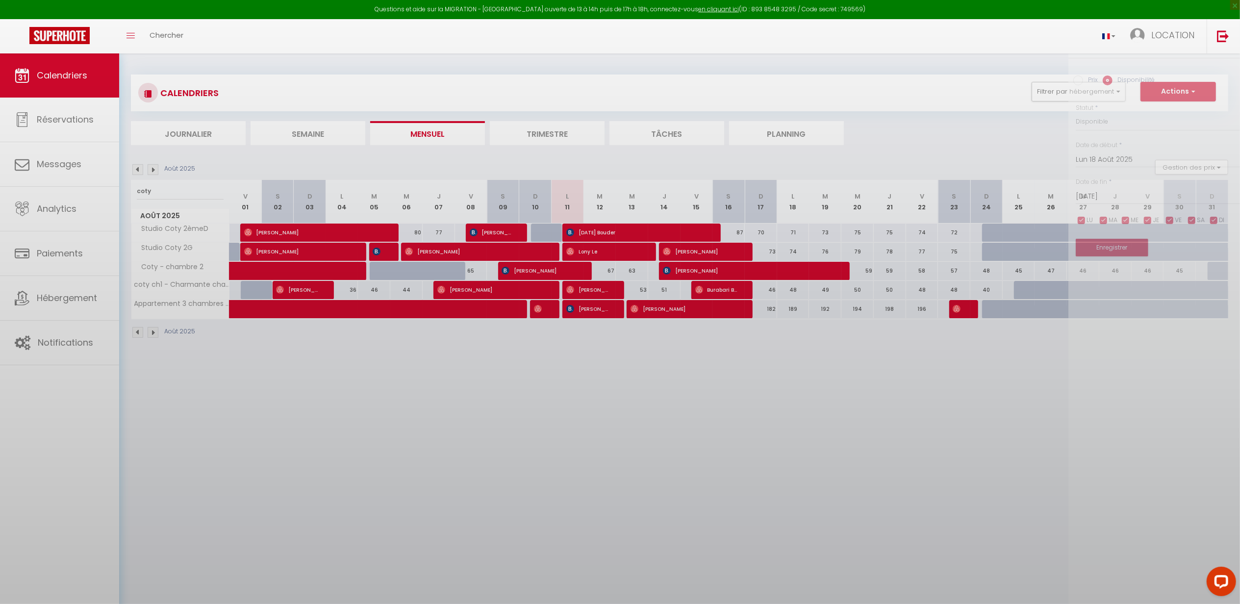
click at [799, 288] on div at bounding box center [620, 302] width 1240 height 604
select select
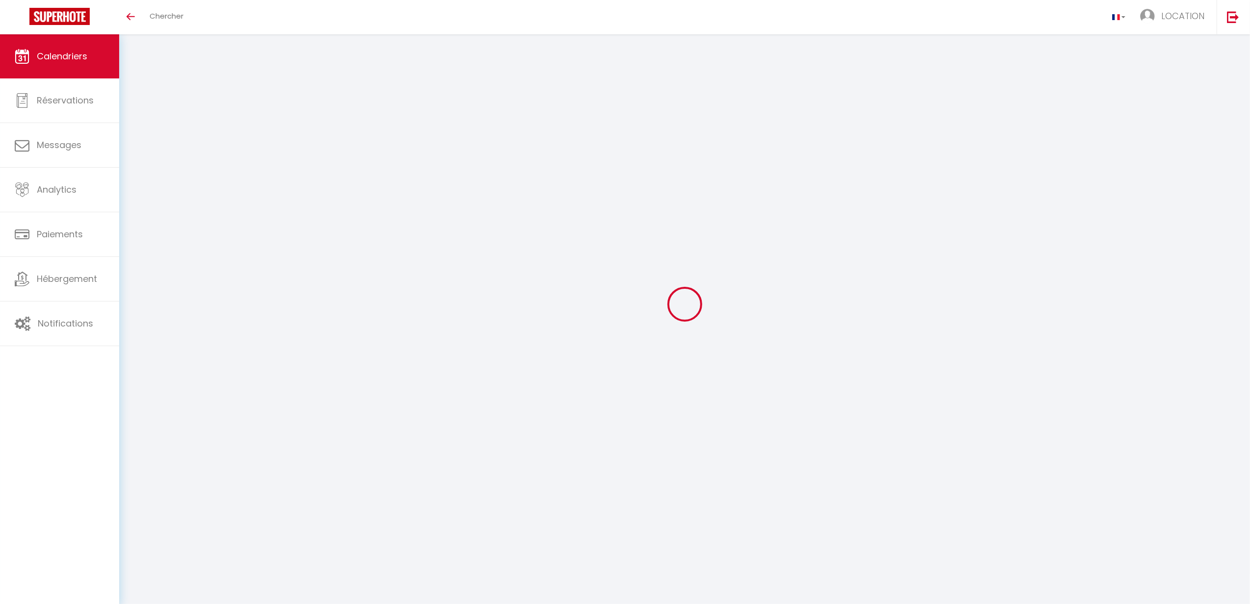
select select
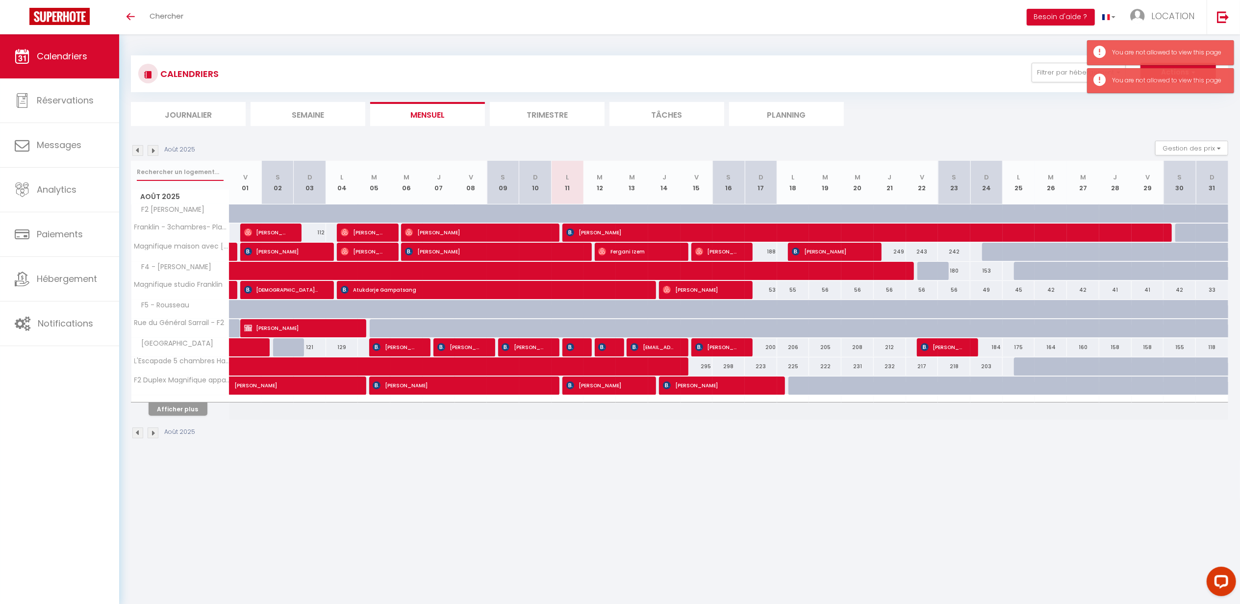
click at [193, 173] on input "text" at bounding box center [180, 172] width 87 height 18
type input "c"
select select
type input "co"
select select
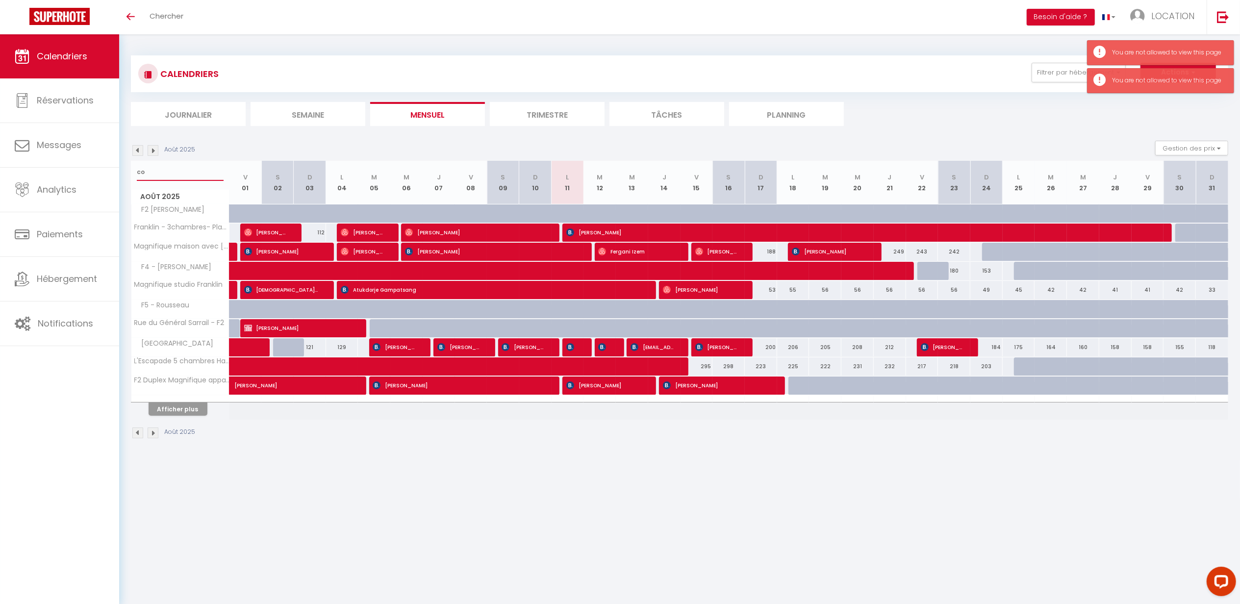
type input "cot"
select select
type input "coty"
select select
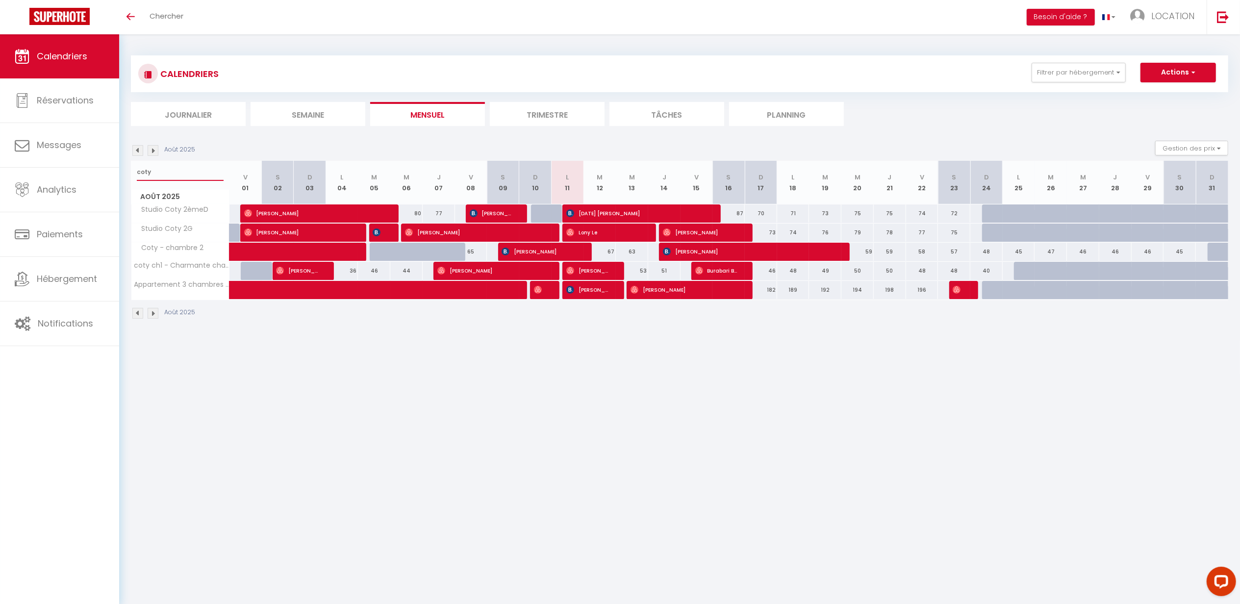
type input "coty"
click at [824, 267] on div "49" at bounding box center [825, 271] width 32 height 18
type input "49"
select select "1"
type input "[DATE]"
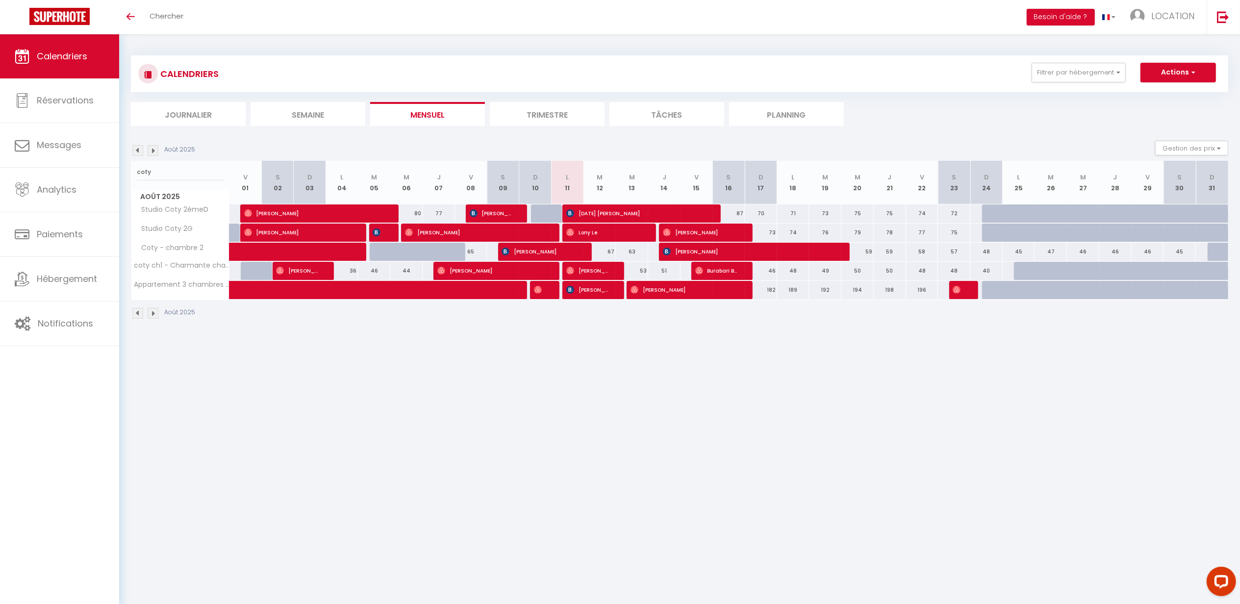
type input "Mer 20 Août 2025"
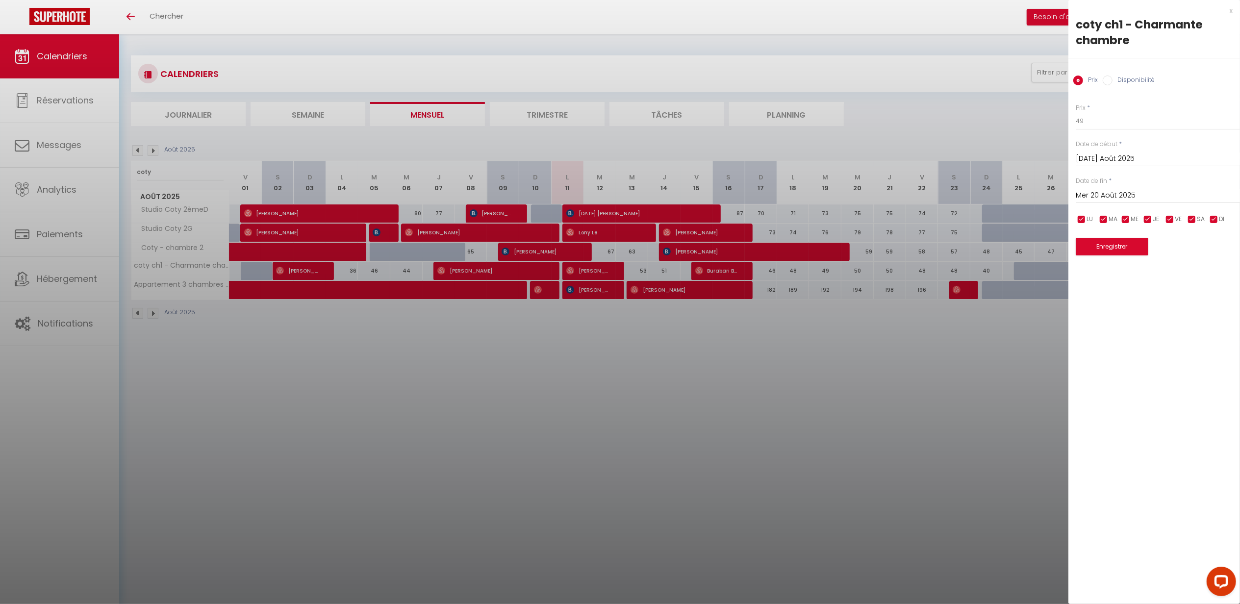
click at [1106, 79] on input "Disponibilité" at bounding box center [1108, 81] width 10 height 10
radio input "true"
radio input "false"
click at [1101, 122] on select "Disponible Indisponible" at bounding box center [1158, 121] width 164 height 19
select select "0"
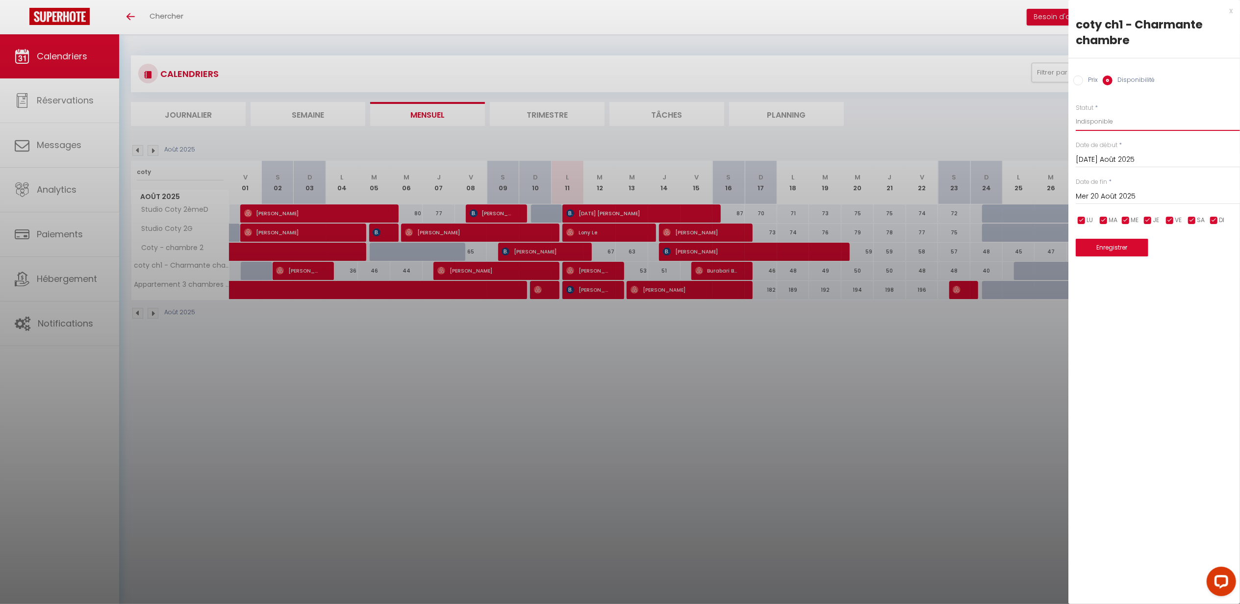
click at [1076, 112] on select "Disponible Indisponible" at bounding box center [1158, 121] width 164 height 19
click at [1108, 194] on input "Mer 20 Août 2025" at bounding box center [1158, 196] width 164 height 13
click at [1214, 309] on span "23" at bounding box center [1212, 312] width 21 height 20
click at [1130, 199] on input "Sam 23 Août 2025" at bounding box center [1158, 196] width 164 height 13
click at [1081, 332] on span "24" at bounding box center [1087, 331] width 21 height 20
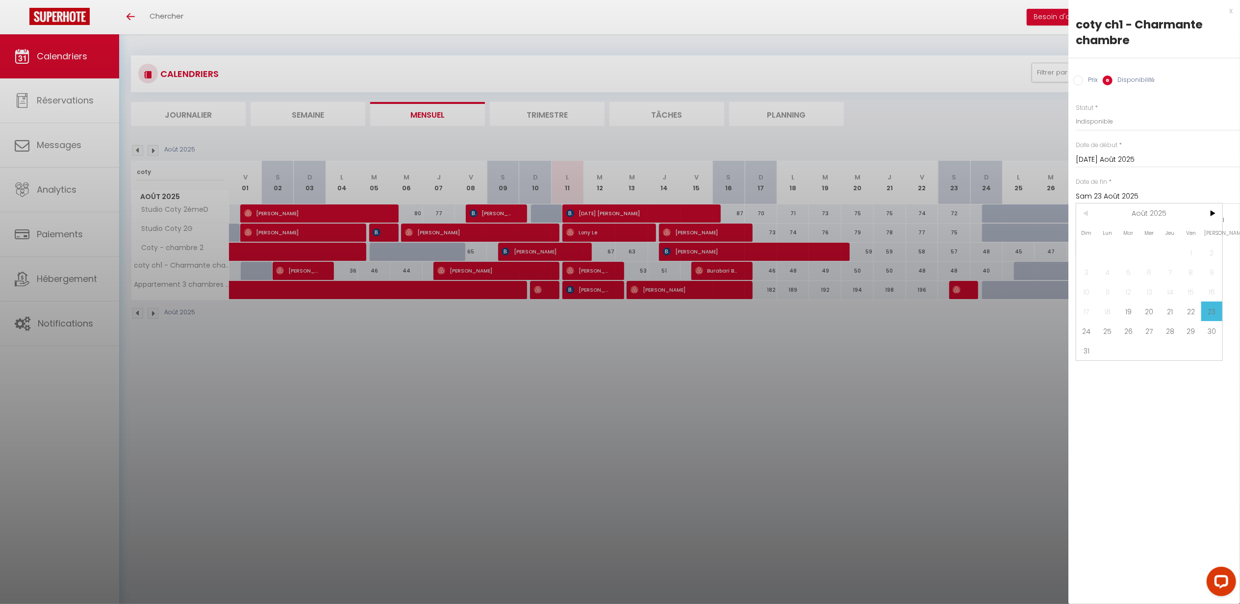
type input "Dim 24 Août 2025"
click at [1107, 242] on button "Enregistrer" at bounding box center [1112, 248] width 73 height 18
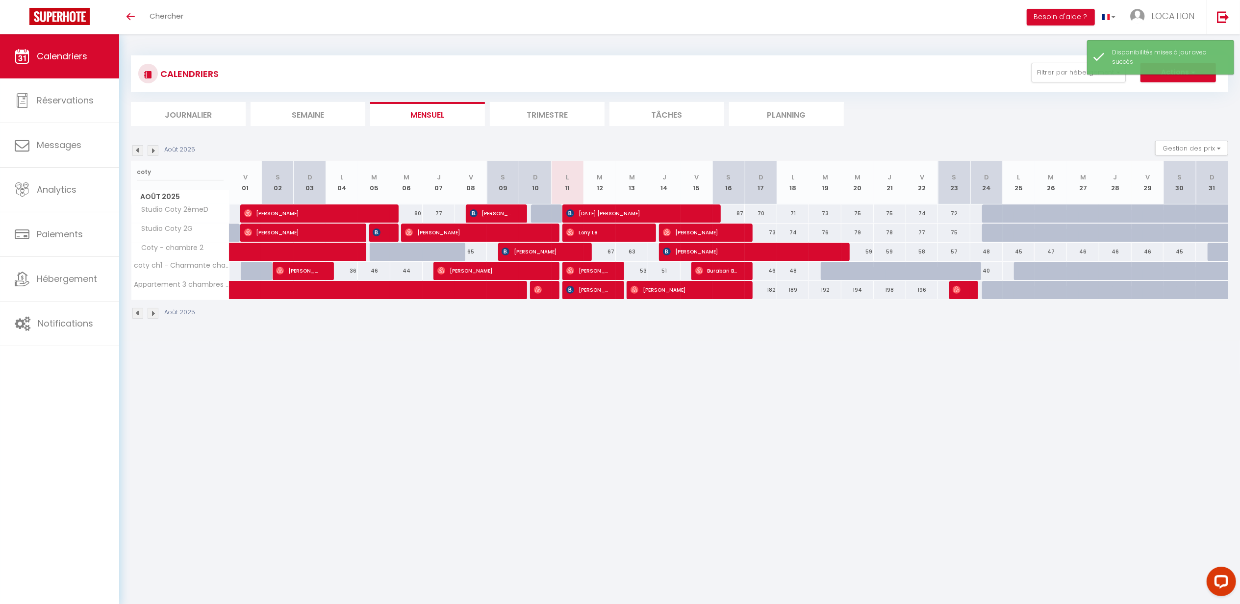
click at [942, 269] on div at bounding box center [954, 271] width 32 height 19
select select "1"
type input "Sam 23 Août 2025"
type input "Dim 24 Août 2025"
click at [942, 269] on div at bounding box center [620, 302] width 1240 height 604
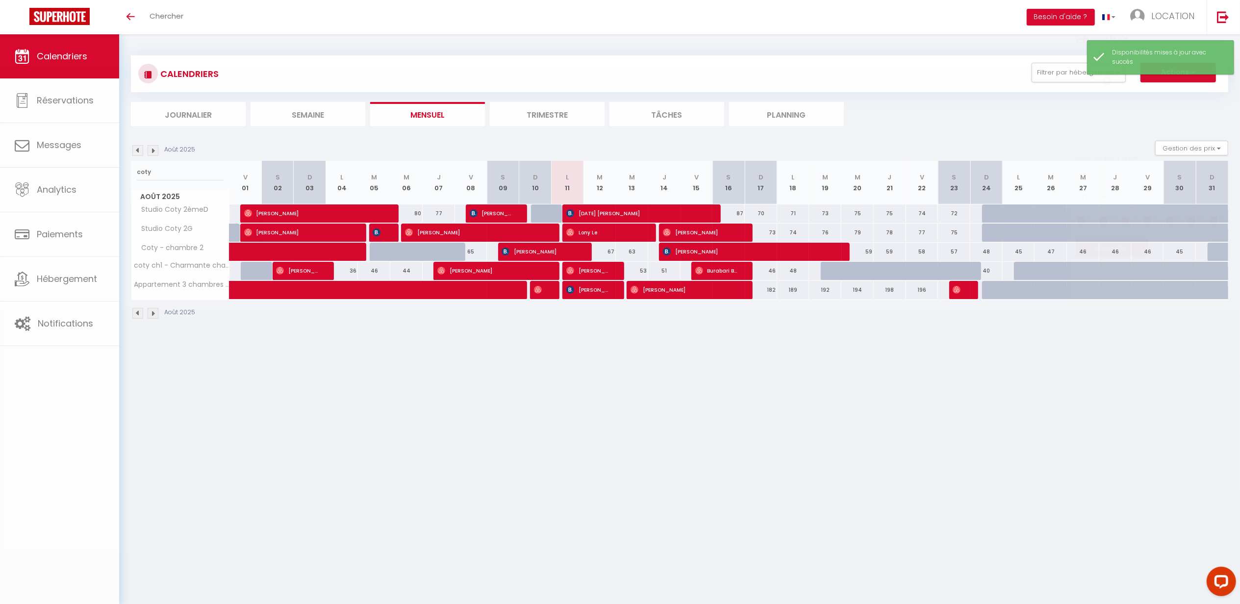
select select
click at [948, 269] on div at bounding box center [954, 271] width 32 height 19
select select "1"
type input "Sam 23 Août 2025"
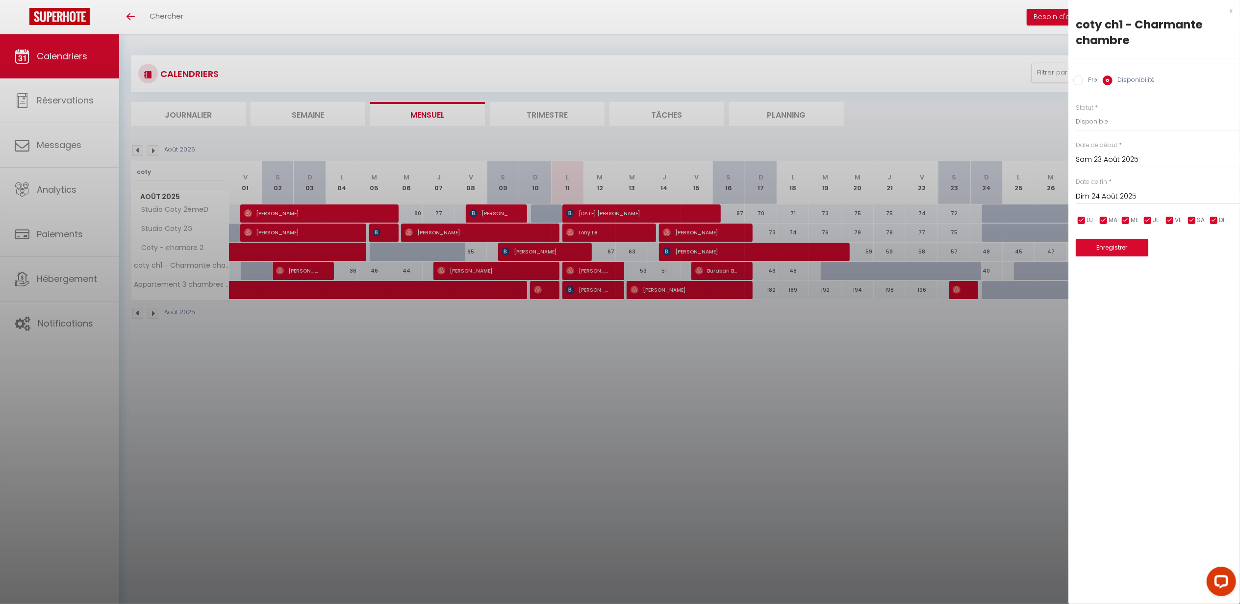
click at [1147, 201] on input "Dim 24 Août 2025" at bounding box center [1158, 196] width 164 height 13
click at [1130, 332] on span "26" at bounding box center [1128, 331] width 21 height 20
type input "Mar 26 Août 2025"
click at [1108, 252] on button "Enregistrer" at bounding box center [1112, 248] width 73 height 18
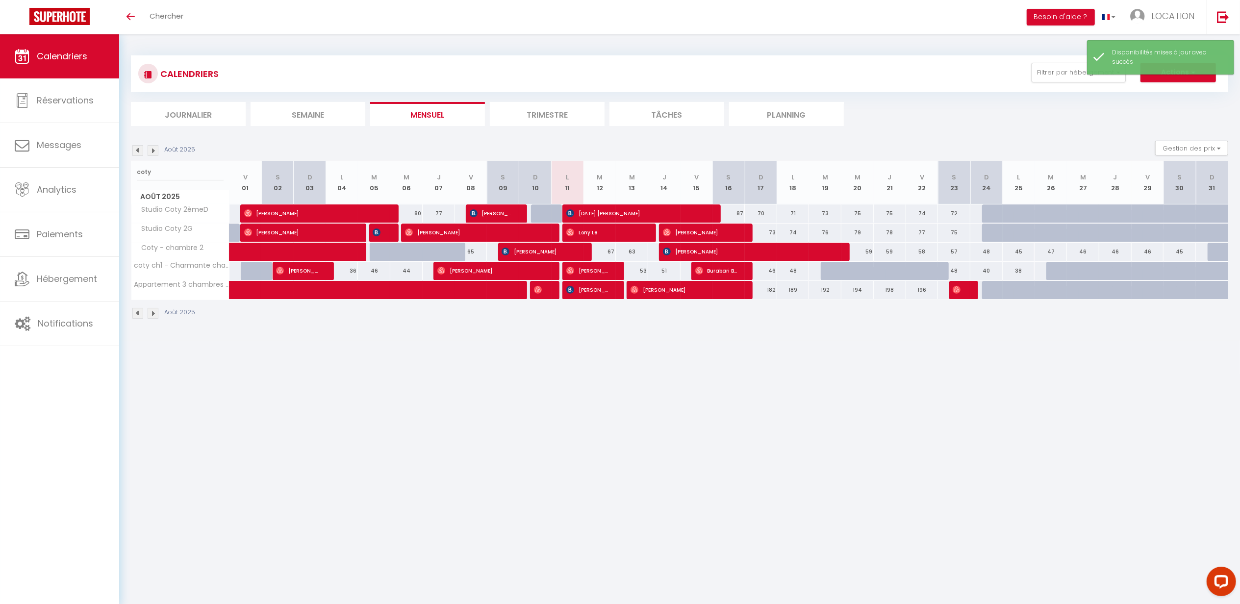
click at [928, 269] on div at bounding box center [934, 276] width 32 height 19
select select "1"
type input "Ven 22 Août 2025"
type input "Sam 23 Août 2025"
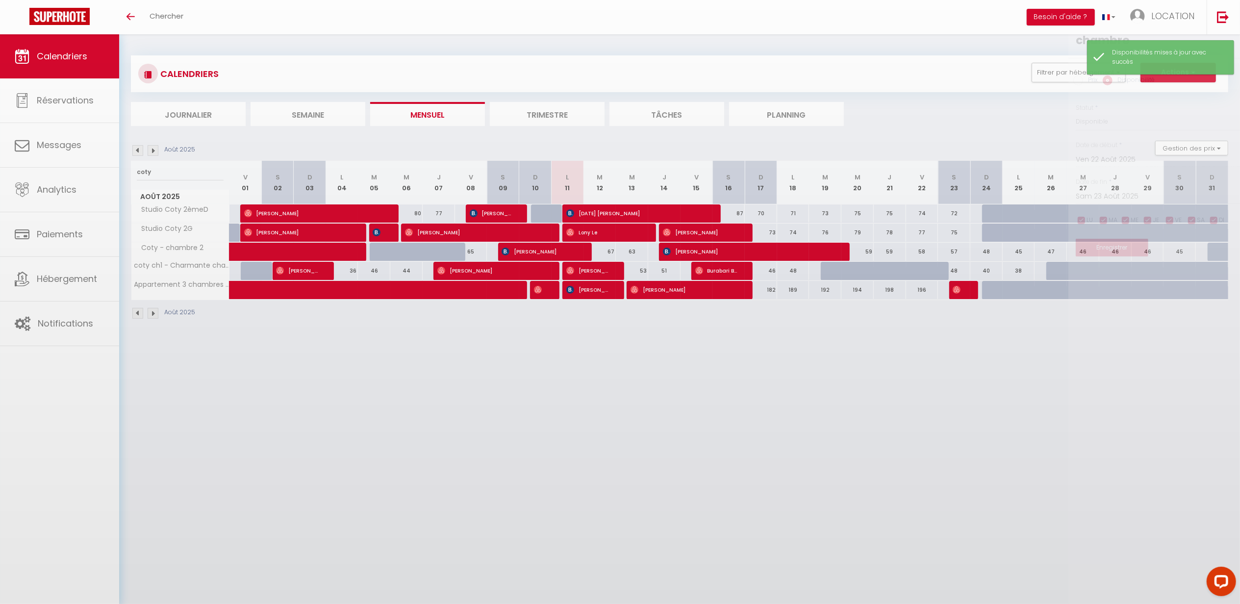
click at [928, 269] on div at bounding box center [620, 302] width 1240 height 604
select select
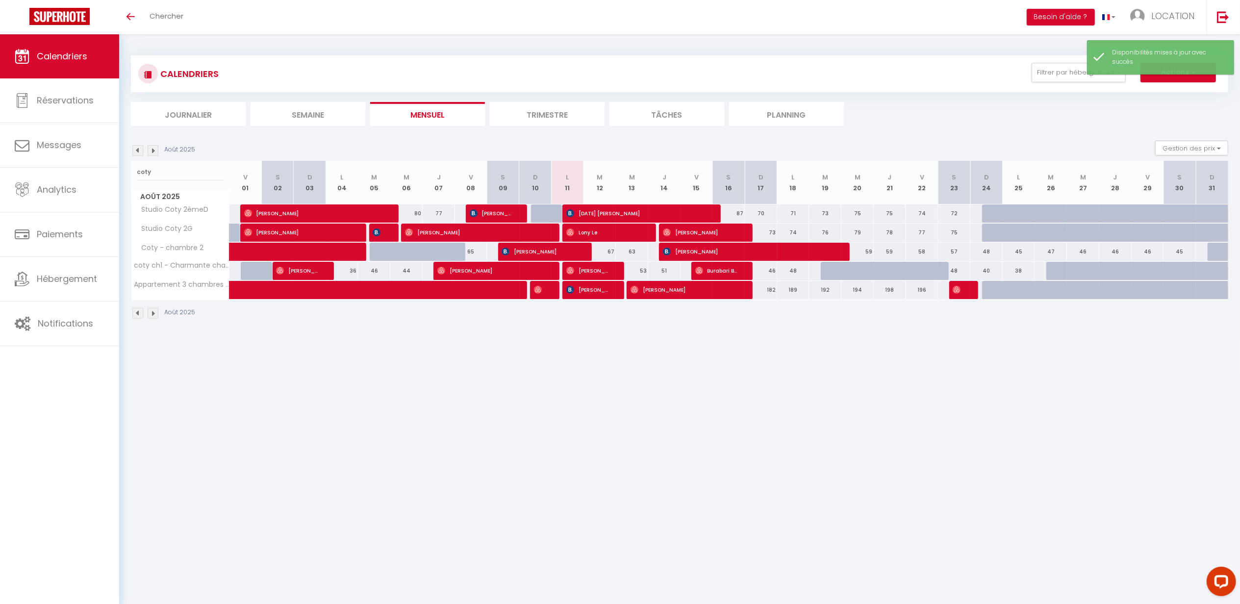
click at [928, 269] on div at bounding box center [934, 276] width 32 height 19
select select "1"
type input "Ven 22 Août 2025"
type input "Sam 23 Août 2025"
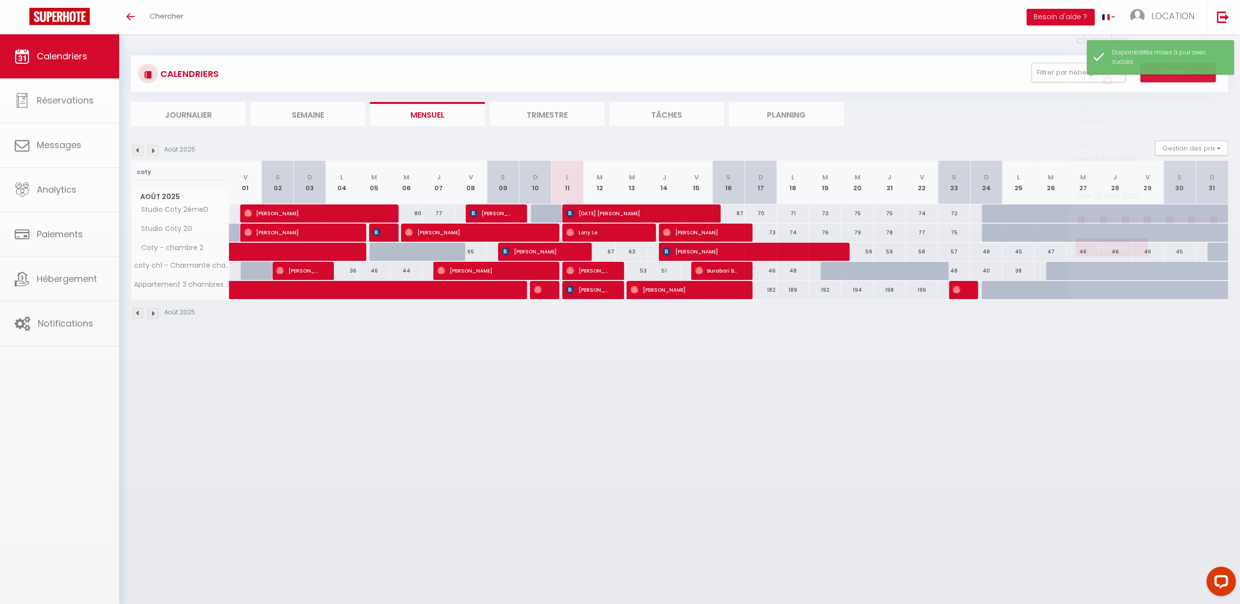
click at [928, 269] on div at bounding box center [620, 302] width 1240 height 604
select select
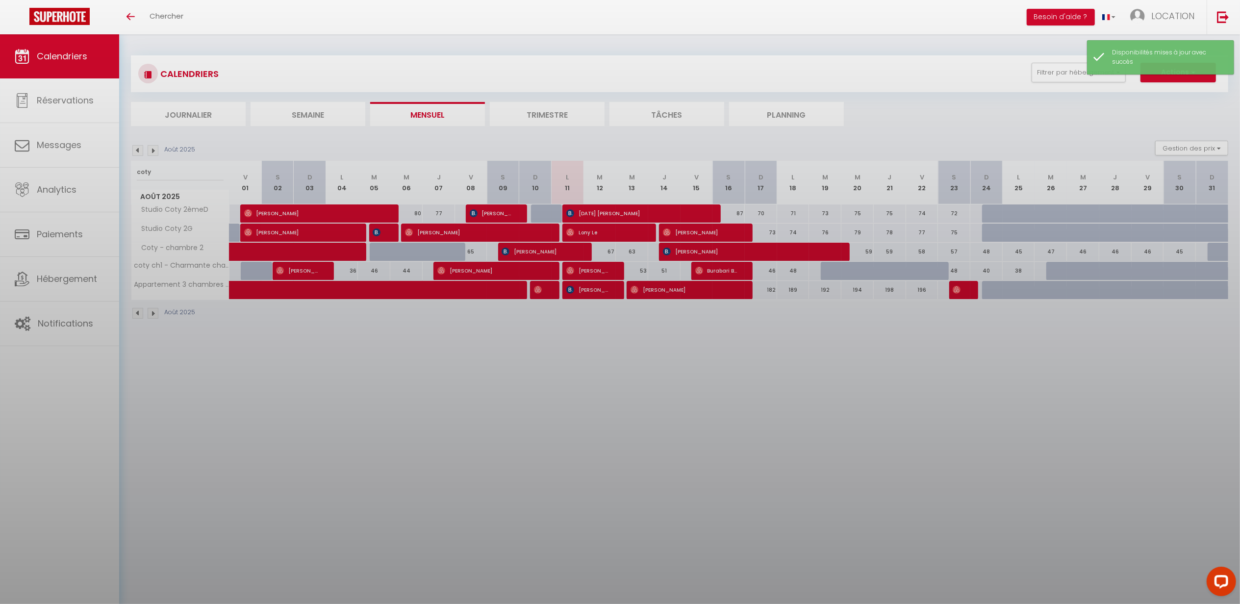
click at [928, 269] on div at bounding box center [620, 302] width 1240 height 604
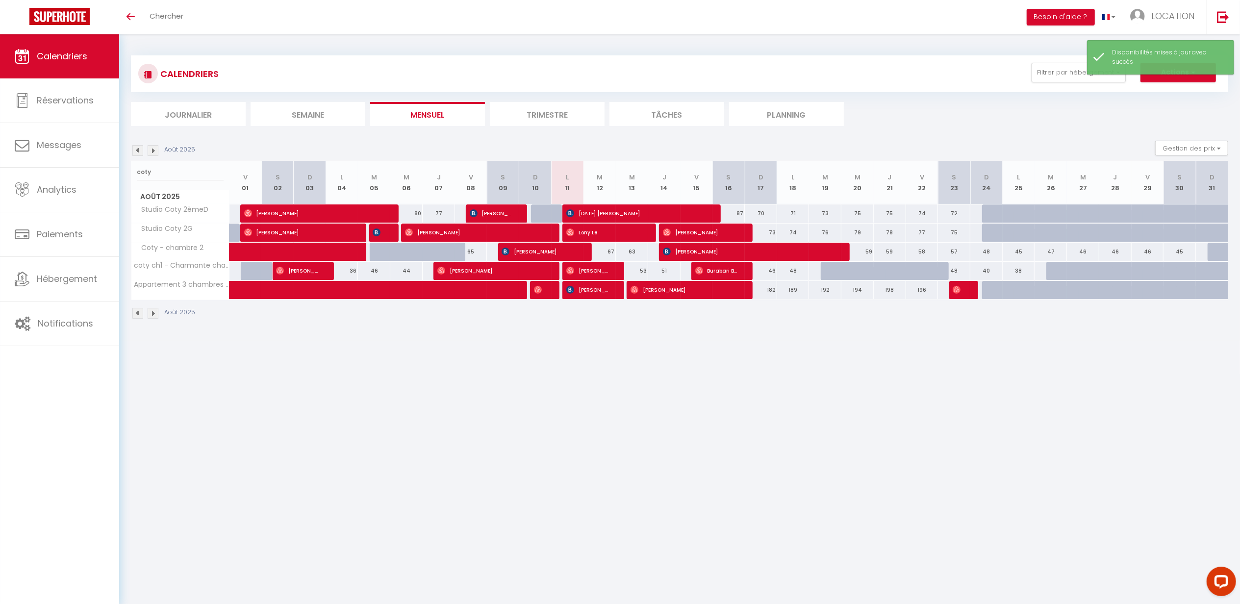
click at [901, 272] on div at bounding box center [902, 276] width 32 height 19
select select "1"
type input "Jeu 21 Août 2025"
type input "Ven 22 Août 2025"
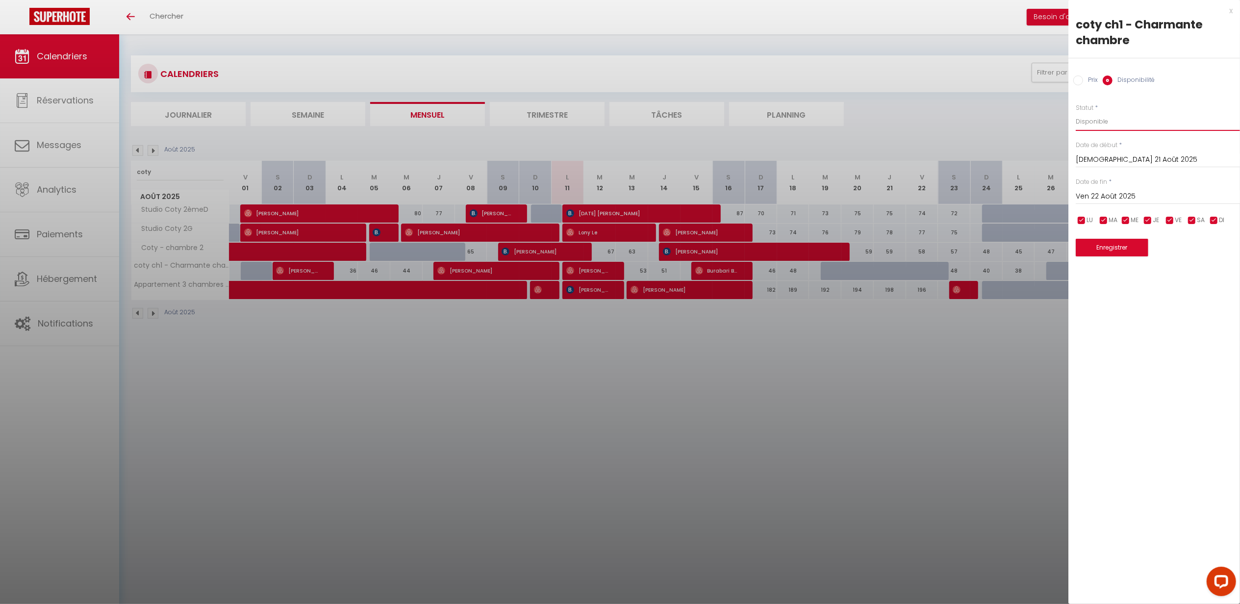
click at [1109, 119] on select "Disponible Indisponible" at bounding box center [1158, 121] width 164 height 19
select select "0"
click at [1076, 112] on select "Disponible Indisponible" at bounding box center [1158, 121] width 164 height 19
click at [1114, 192] on input "Ven 22 Août 2025" at bounding box center [1158, 196] width 164 height 13
click at [1125, 331] on span "26" at bounding box center [1128, 331] width 21 height 20
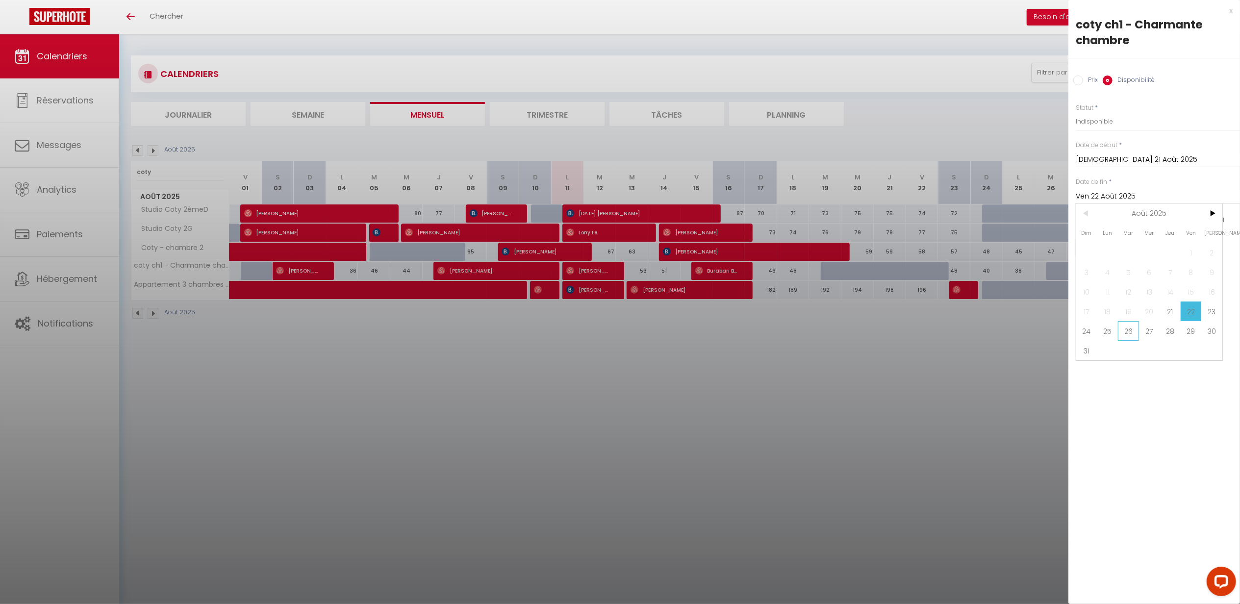
type input "Mar 26 Août 2025"
click at [1101, 247] on button "Enregistrer" at bounding box center [1112, 248] width 73 height 18
